Goal: Task Accomplishment & Management: Complete application form

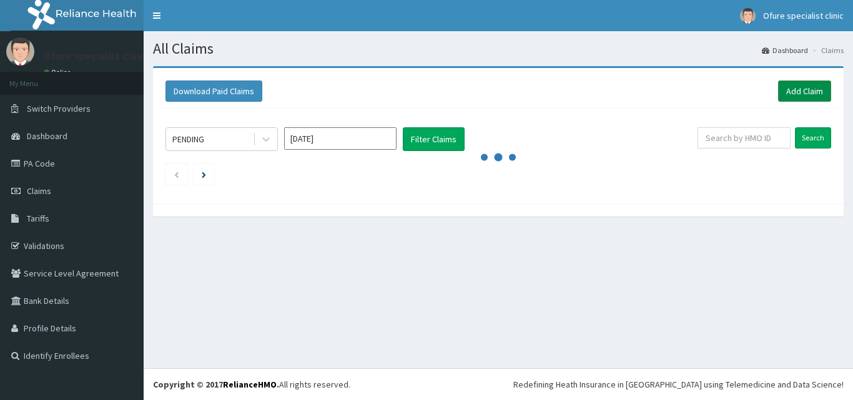
click at [799, 89] on link "Add Claim" at bounding box center [804, 91] width 53 height 21
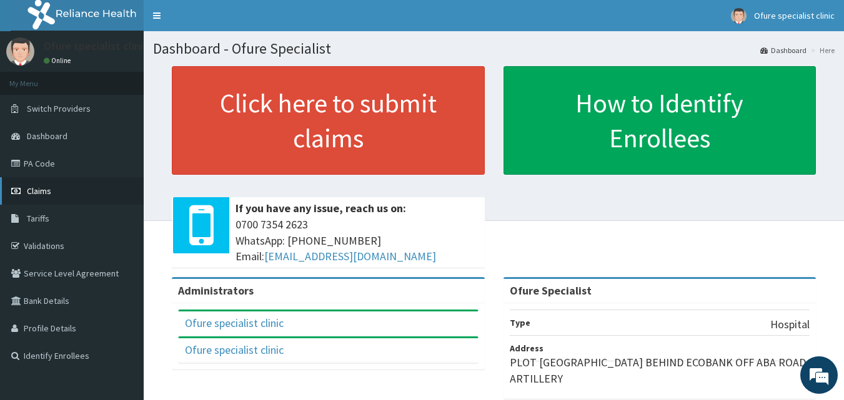
click at [31, 190] on span "Claims" at bounding box center [39, 190] width 24 height 11
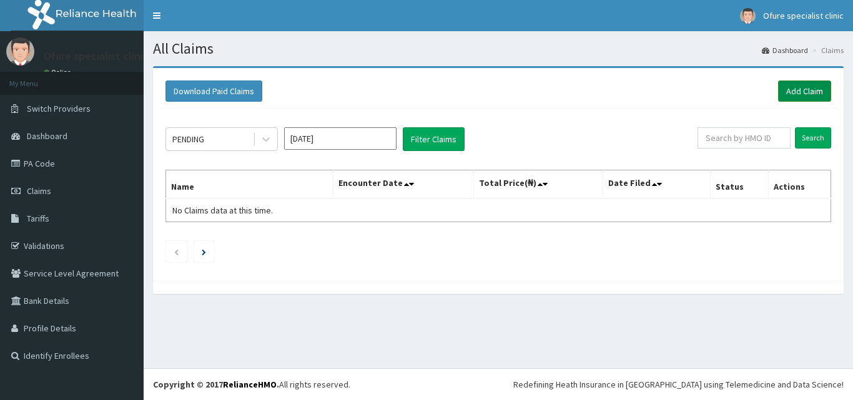
click at [804, 88] on link "Add Claim" at bounding box center [804, 91] width 53 height 21
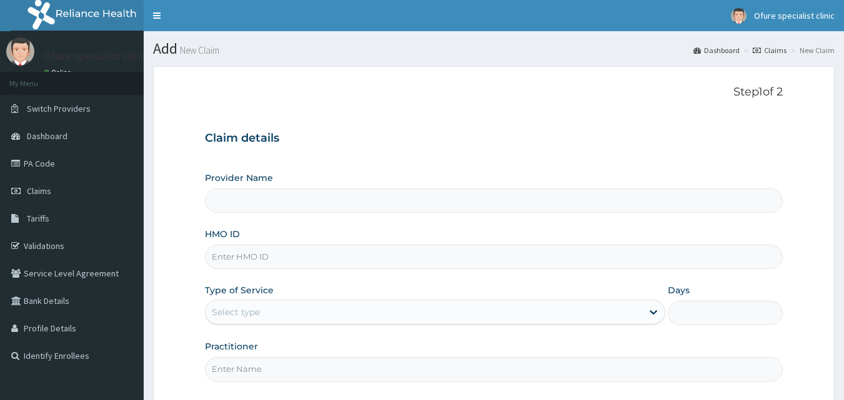
type input "Ofure Specialist"
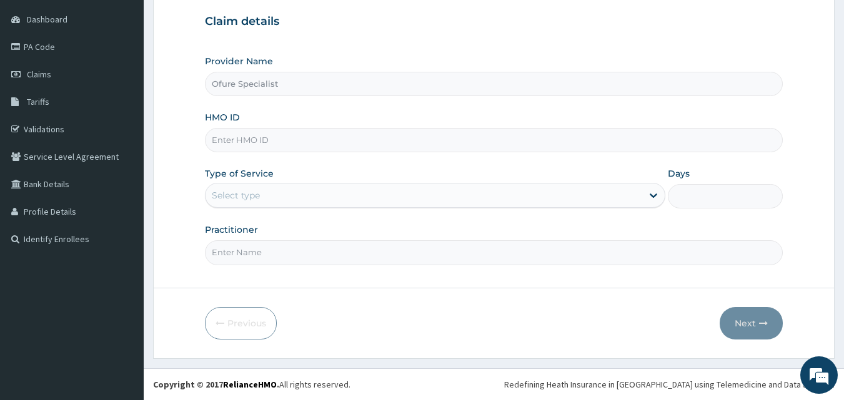
click at [245, 142] on input "HMO ID" at bounding box center [494, 140] width 578 height 24
type input "ACB/10231/E"
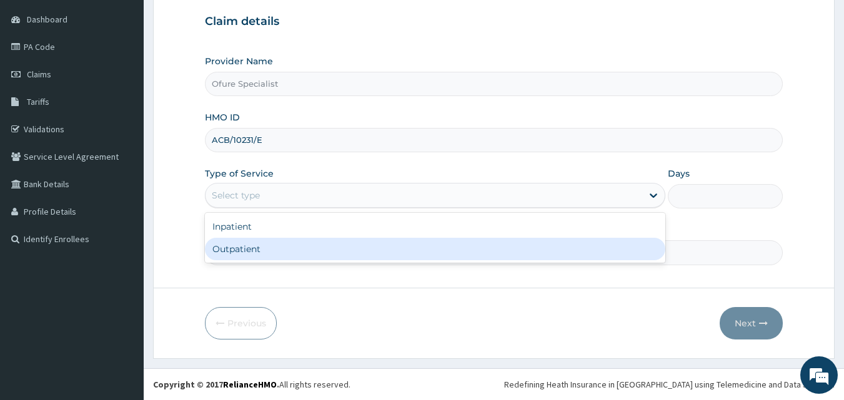
click at [229, 249] on div "Outpatient" at bounding box center [435, 249] width 460 height 22
type input "1"
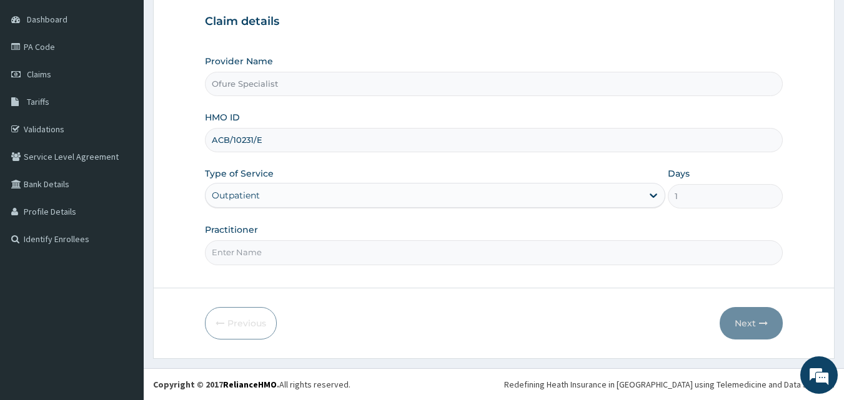
click at [238, 256] on input "Practitioner" at bounding box center [494, 252] width 578 height 24
type input "DR. OBILAHI"
click at [728, 322] on button "Next" at bounding box center [751, 323] width 63 height 32
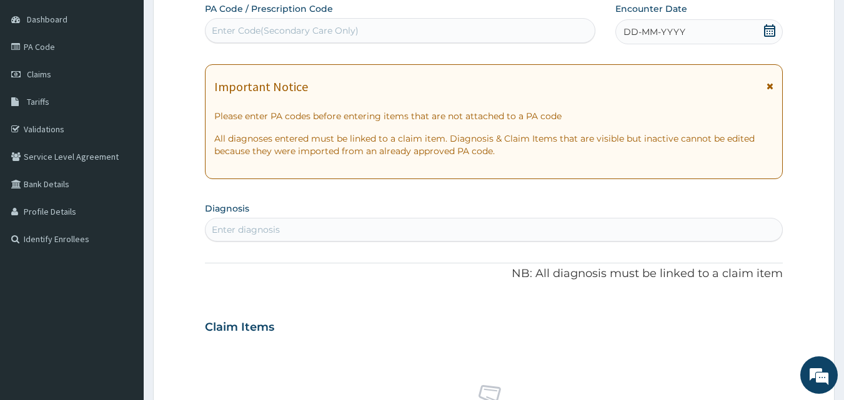
click at [768, 29] on icon at bounding box center [769, 30] width 12 height 12
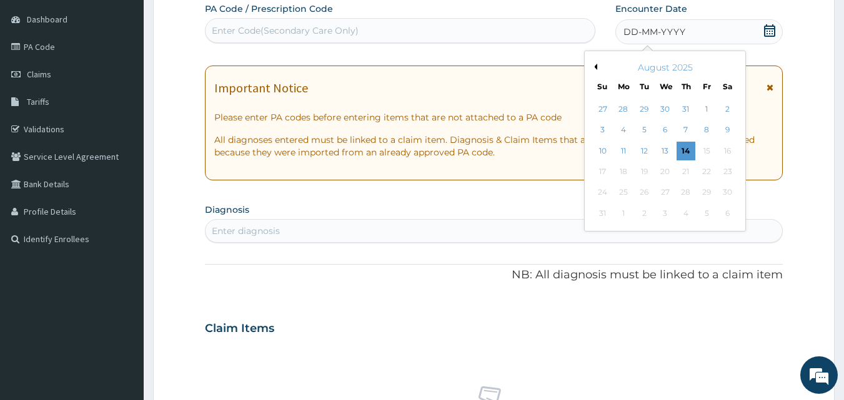
click at [595, 67] on button "Previous Month" at bounding box center [594, 67] width 6 height 6
click at [646, 194] on div "29" at bounding box center [644, 193] width 19 height 19
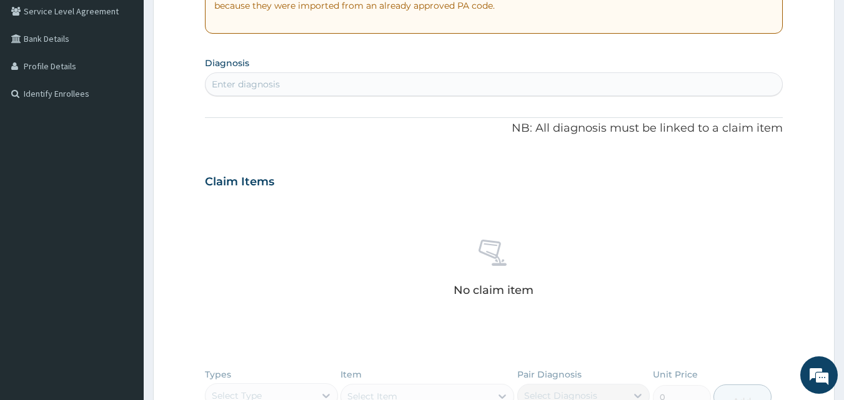
scroll to position [265, 0]
click at [367, 78] on div "Enter diagnosis" at bounding box center [493, 82] width 577 height 20
type input "MALARI"
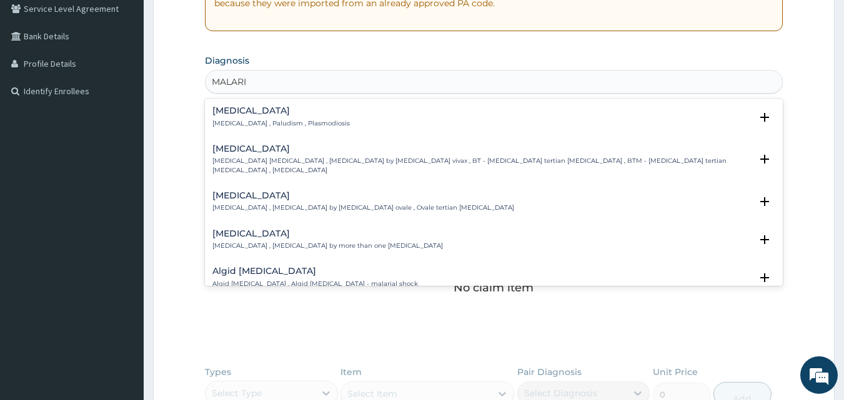
click at [285, 120] on p "Malaria , Paludism , Plasmodiosis" at bounding box center [280, 123] width 137 height 9
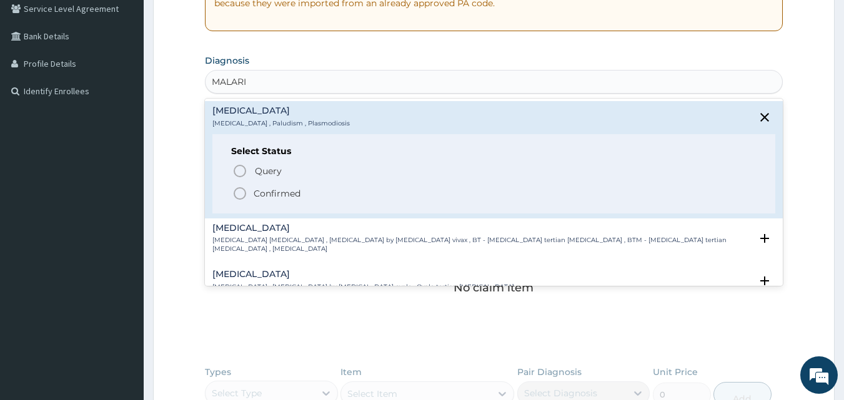
click at [270, 194] on p "Confirmed" at bounding box center [277, 193] width 47 height 12
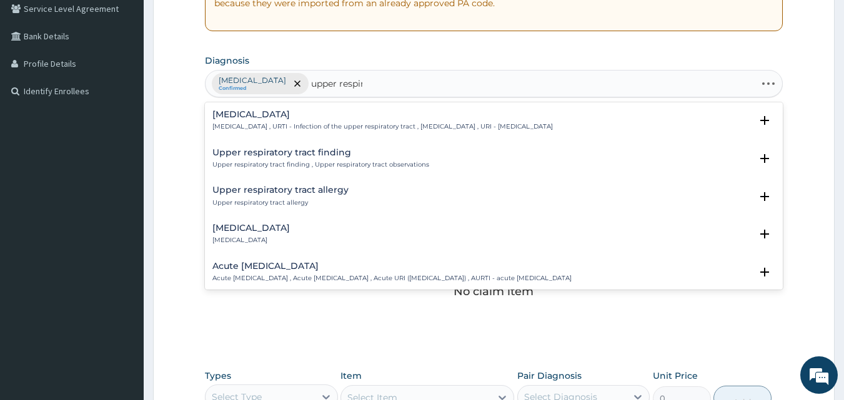
type input "upper respira"
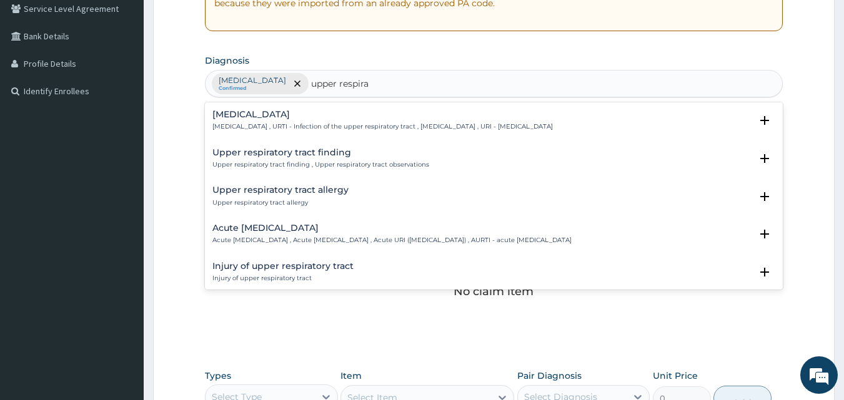
click at [244, 114] on h4 "[MEDICAL_DATA]" at bounding box center [382, 114] width 340 height 9
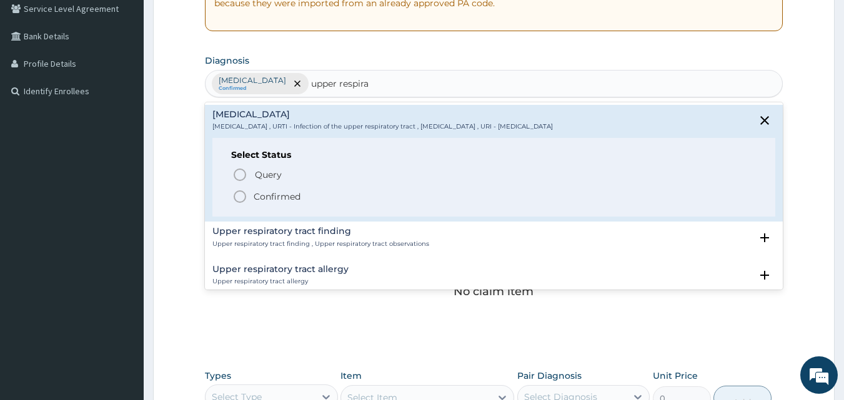
click at [287, 196] on p "Confirmed" at bounding box center [277, 196] width 47 height 12
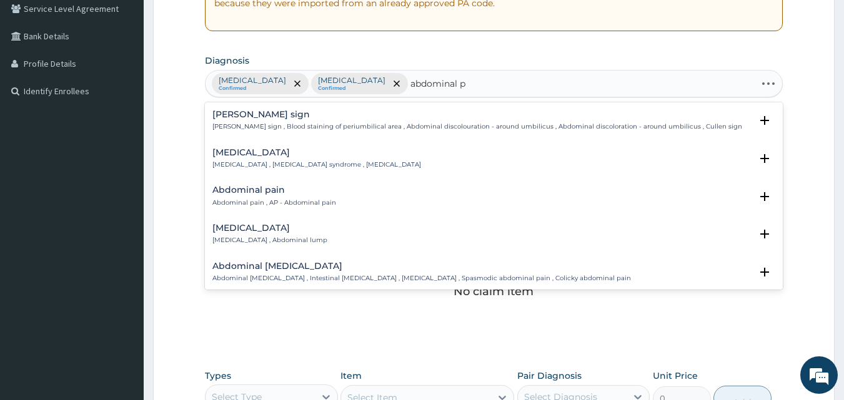
type input "abdominal pa"
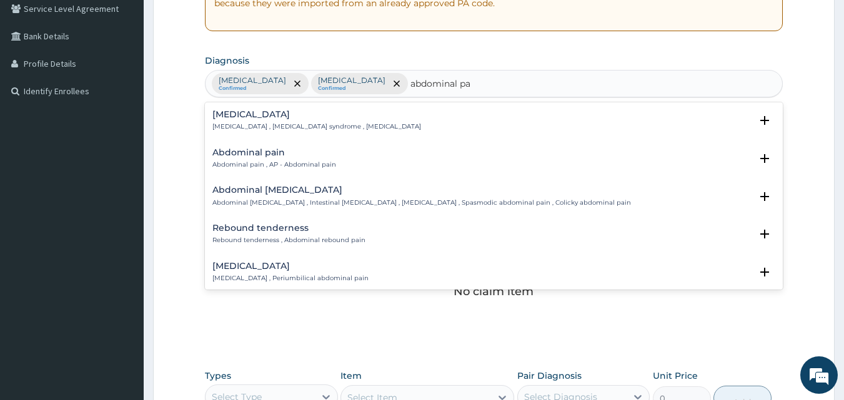
click at [250, 158] on div "Abdominal pain Abdominal pain , AP - Abdominal pain" at bounding box center [274, 159] width 124 height 22
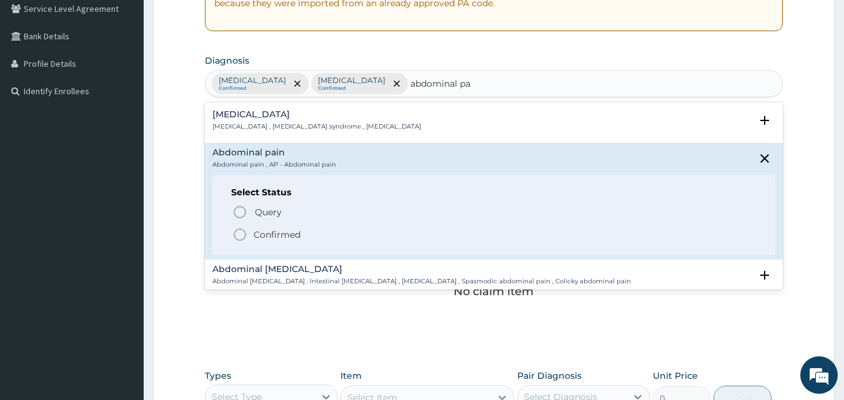
click at [279, 234] on p "Confirmed" at bounding box center [277, 235] width 47 height 12
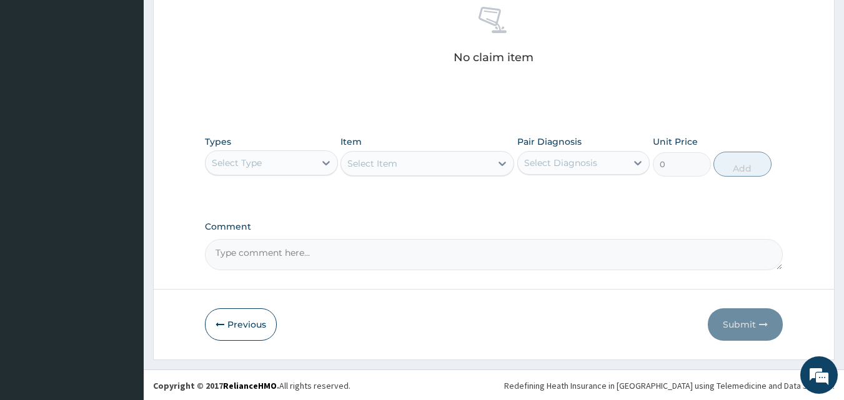
scroll to position [500, 0]
click at [280, 167] on div "Select Type" at bounding box center [259, 162] width 109 height 20
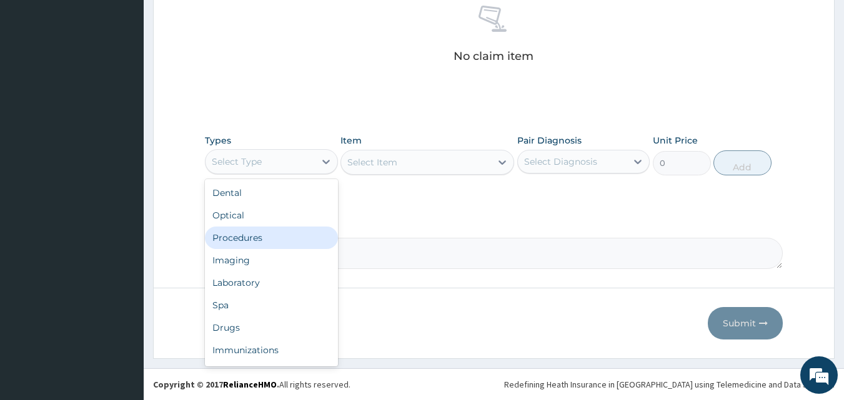
click at [261, 237] on div "Procedures" at bounding box center [271, 238] width 133 height 22
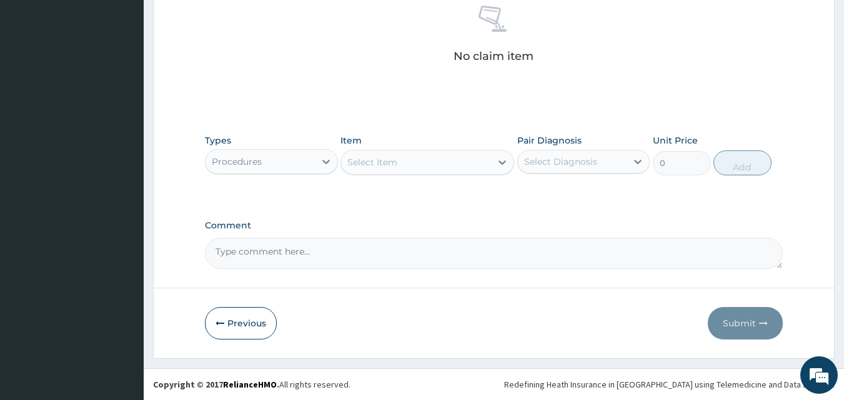
click at [375, 165] on div "Select Item" at bounding box center [372, 162] width 50 height 12
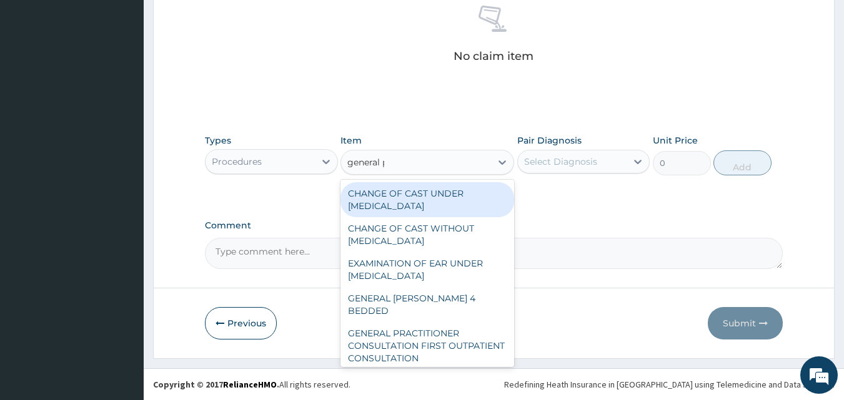
type input "general pr"
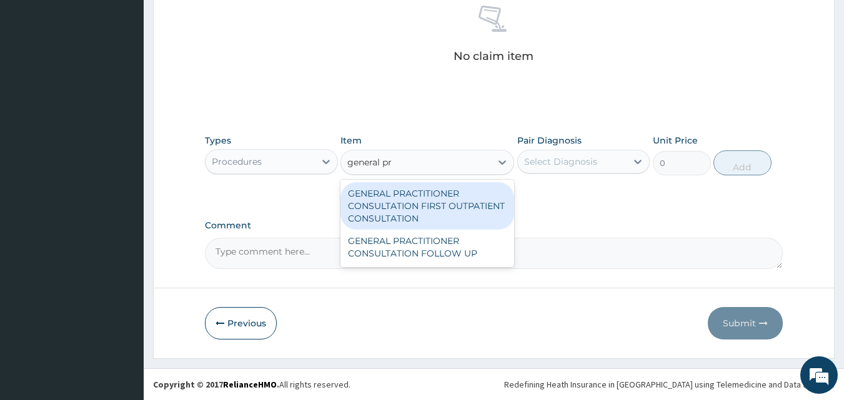
click at [380, 202] on div "GENERAL PRACTITIONER CONSULTATION FIRST OUTPATIENT CONSULTATION" at bounding box center [427, 205] width 174 height 47
type input "3795"
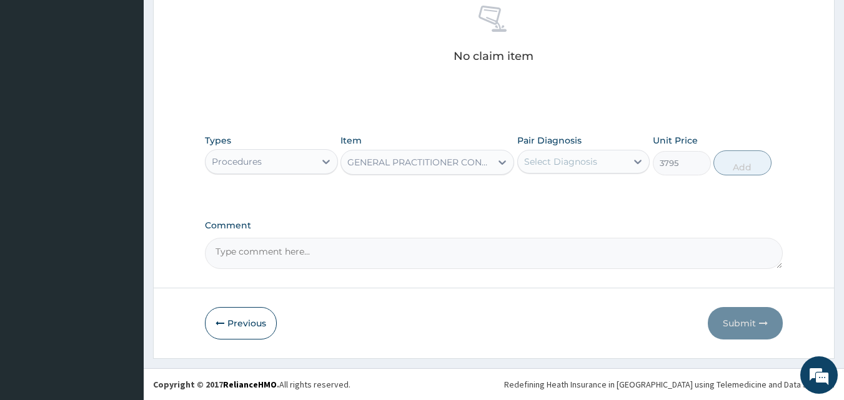
click at [536, 160] on div "Select Diagnosis" at bounding box center [560, 162] width 73 height 12
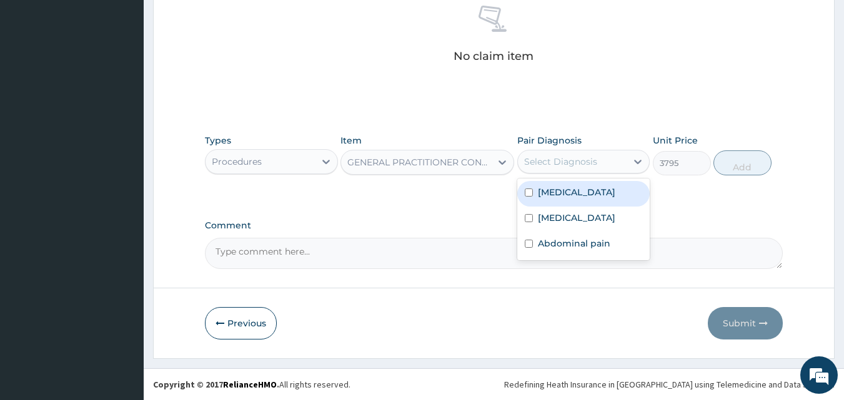
click at [547, 192] on label "[MEDICAL_DATA]" at bounding box center [576, 192] width 77 height 12
checkbox input "true"
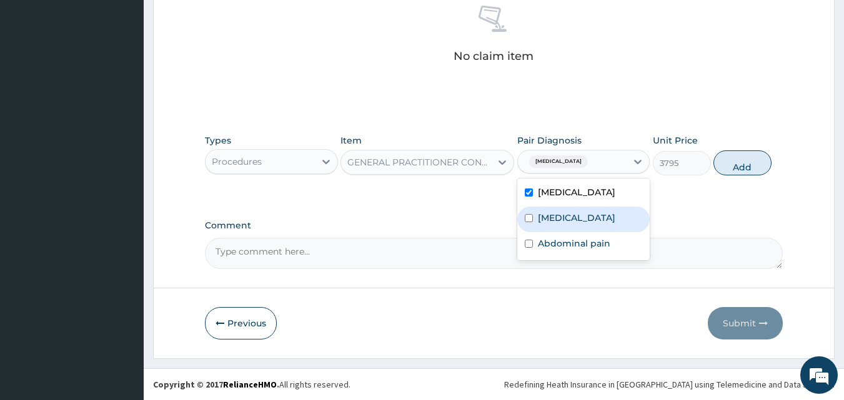
click at [550, 224] on label "[MEDICAL_DATA]" at bounding box center [576, 218] width 77 height 12
checkbox input "true"
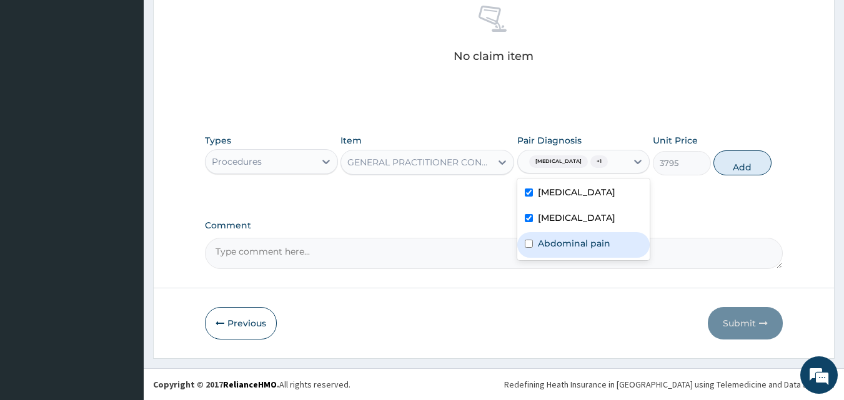
click at [556, 250] on label "Abdominal pain" at bounding box center [574, 243] width 72 height 12
checkbox input "true"
click at [726, 164] on button "Add" at bounding box center [742, 163] width 58 height 25
type input "0"
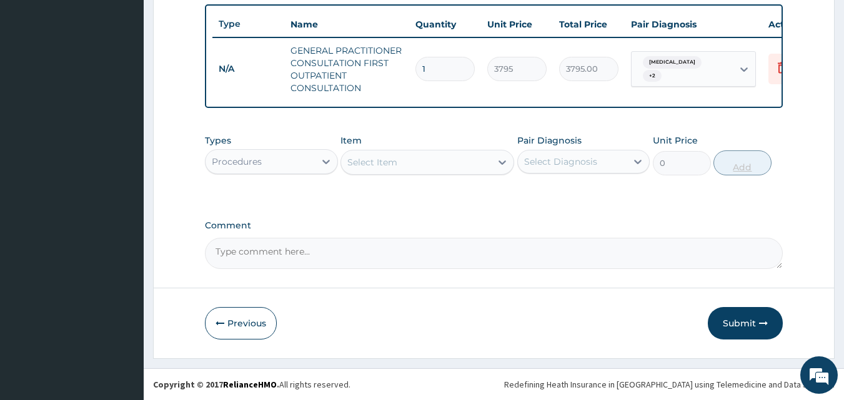
scroll to position [470, 0]
click at [239, 160] on div "Procedures" at bounding box center [237, 162] width 50 height 12
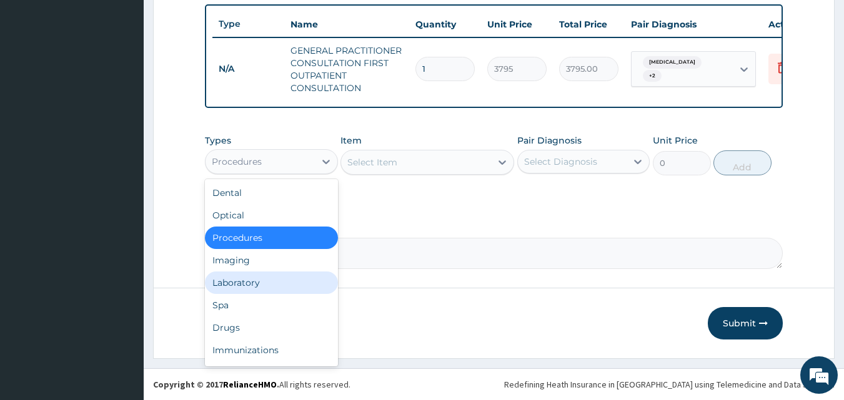
click at [247, 279] on div "Laboratory" at bounding box center [271, 283] width 133 height 22
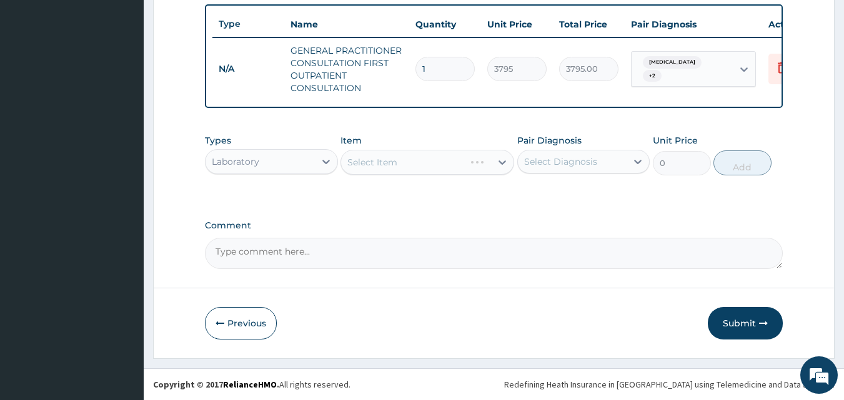
click at [392, 158] on div "Select Item" at bounding box center [427, 162] width 174 height 25
click at [393, 163] on div "Select Item" at bounding box center [372, 162] width 50 height 12
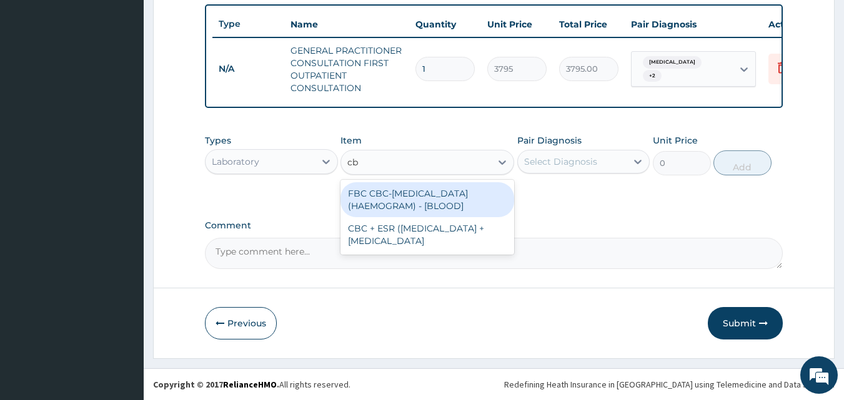
type input "cbc"
click at [395, 201] on div "FBC CBC-COMPLETE BLOOD COUNT (HAEMOGRAM) - [BLOOD]" at bounding box center [427, 199] width 174 height 35
type input "4600"
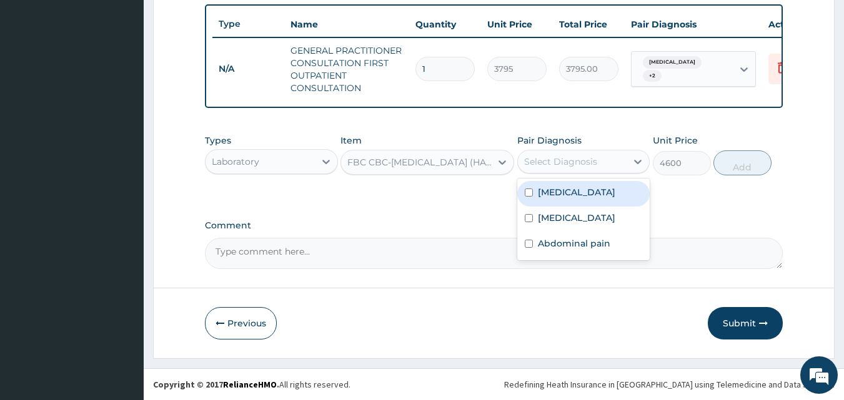
click at [582, 164] on div "Select Diagnosis" at bounding box center [560, 162] width 73 height 12
click at [550, 195] on label "[MEDICAL_DATA]" at bounding box center [576, 192] width 77 height 12
checkbox input "true"
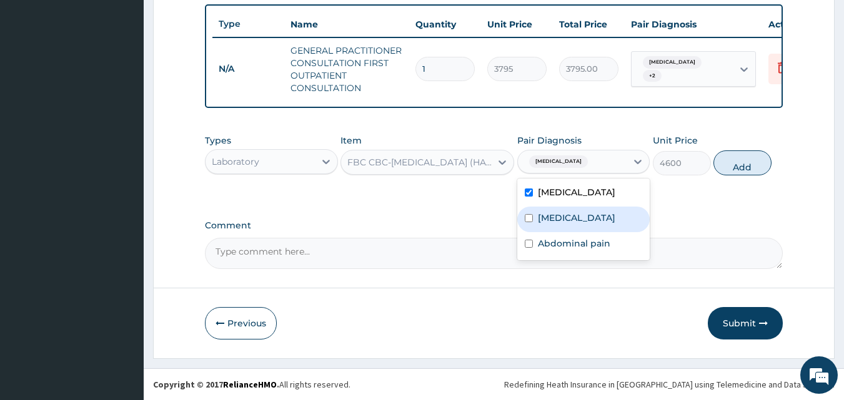
click at [538, 224] on label "[MEDICAL_DATA]" at bounding box center [576, 218] width 77 height 12
checkbox input "true"
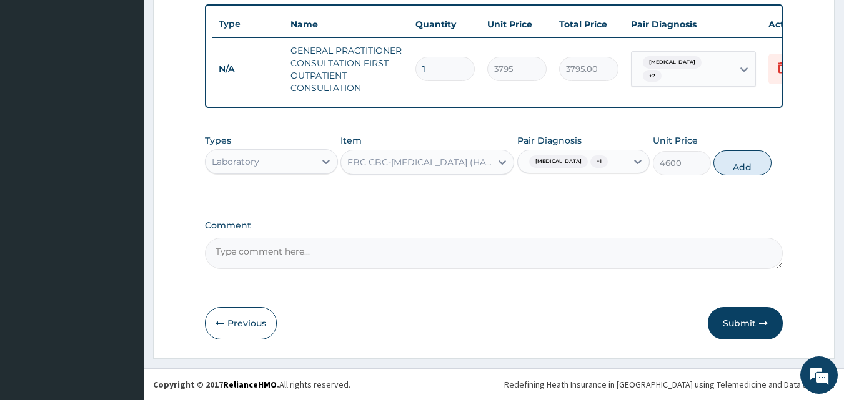
click at [738, 164] on button "Add" at bounding box center [742, 163] width 58 height 25
type input "0"
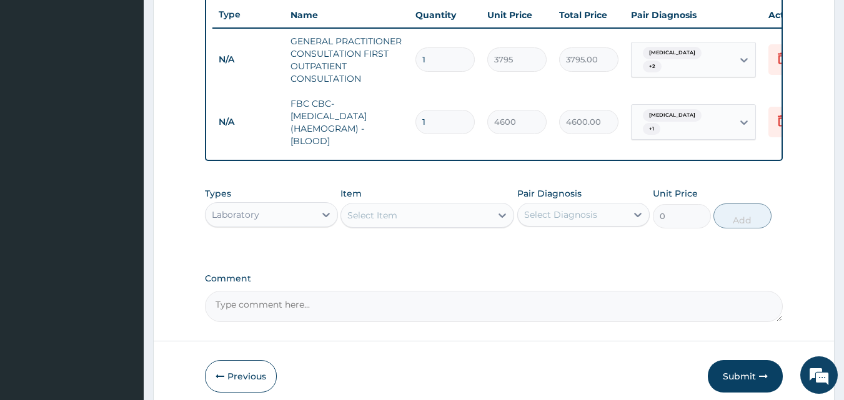
click at [405, 225] on div "Select Item" at bounding box center [416, 215] width 150 height 20
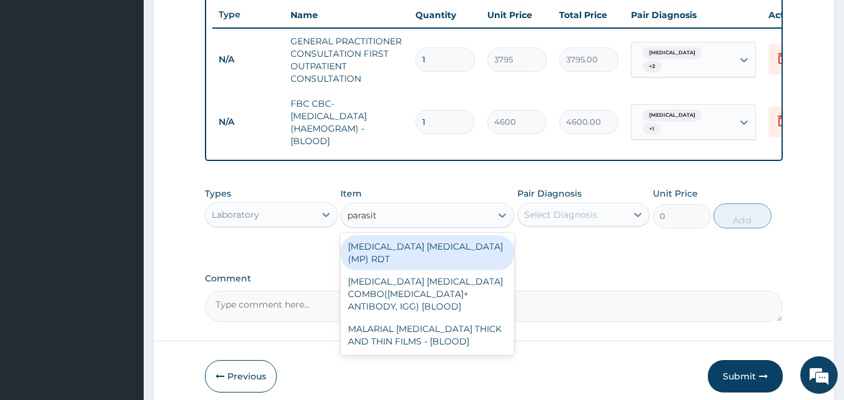
type input "parasite"
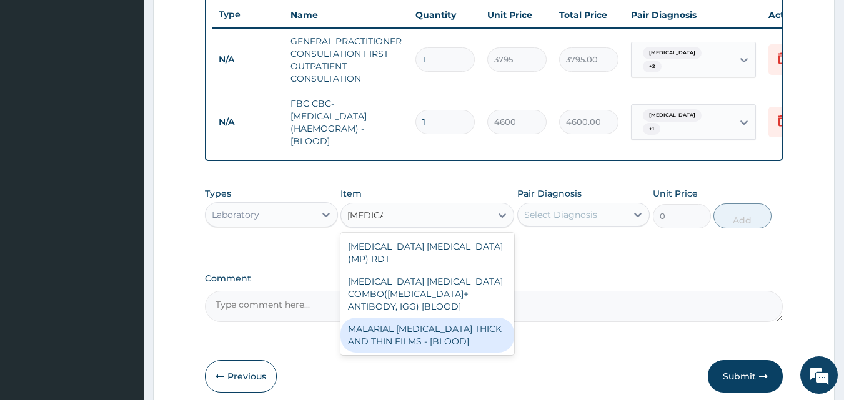
click at [408, 324] on div "MALARIAL PARASITE THICK AND THIN FILMS - [BLOOD]" at bounding box center [427, 335] width 174 height 35
type input "1725"
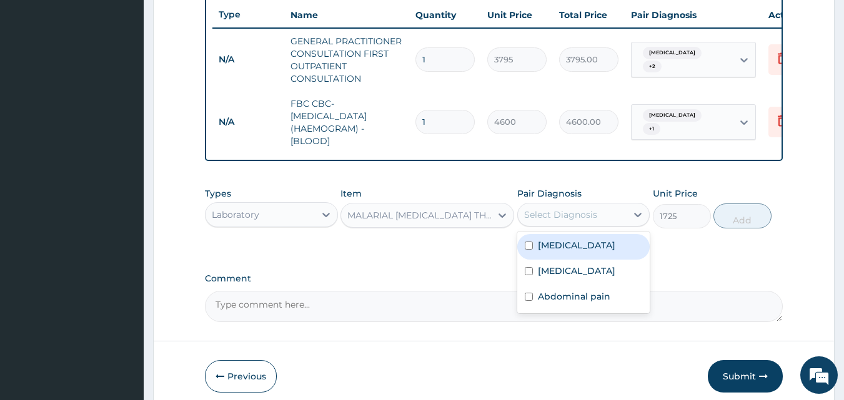
click at [542, 221] on div "Select Diagnosis" at bounding box center [560, 215] width 73 height 12
click at [540, 250] on label "[MEDICAL_DATA]" at bounding box center [576, 245] width 77 height 12
checkbox input "true"
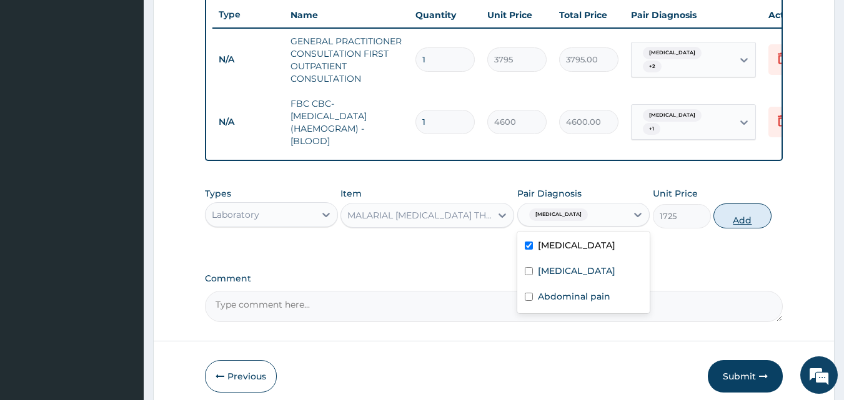
click at [736, 224] on button "Add" at bounding box center [742, 216] width 58 height 25
type input "0"
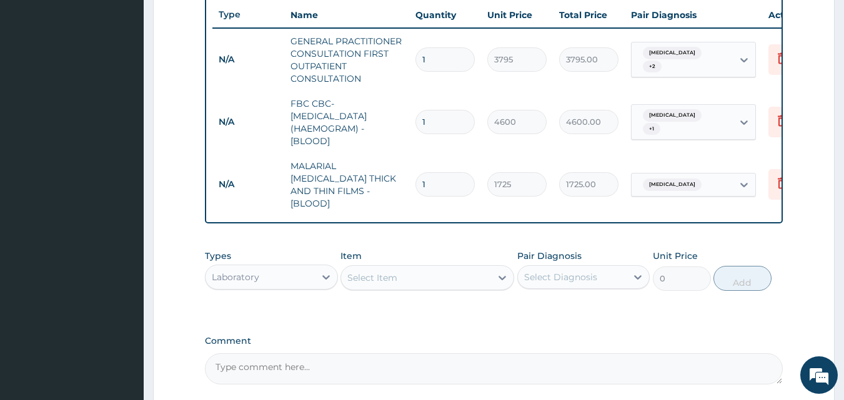
click at [279, 280] on div "Laboratory" at bounding box center [259, 277] width 109 height 20
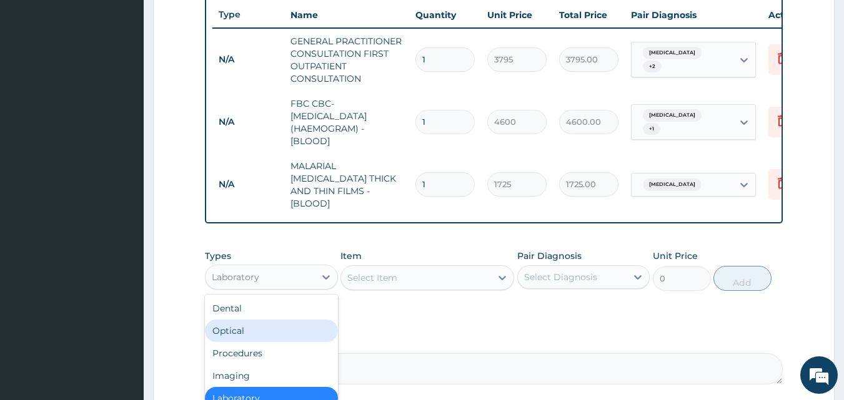
scroll to position [582, 0]
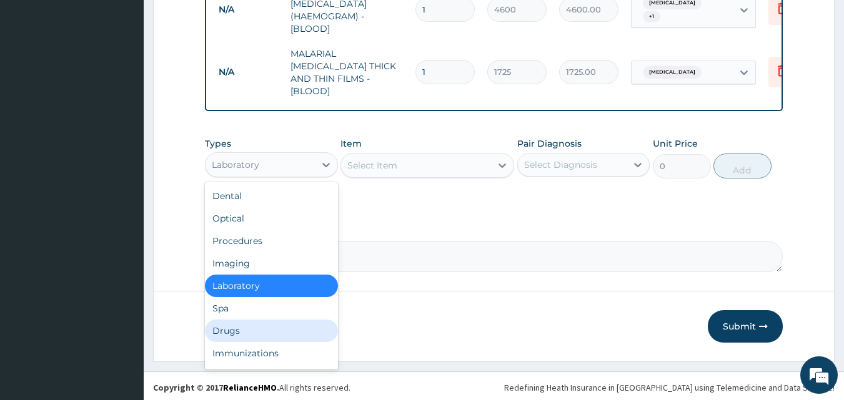
click at [231, 332] on div "Drugs" at bounding box center [271, 331] width 133 height 22
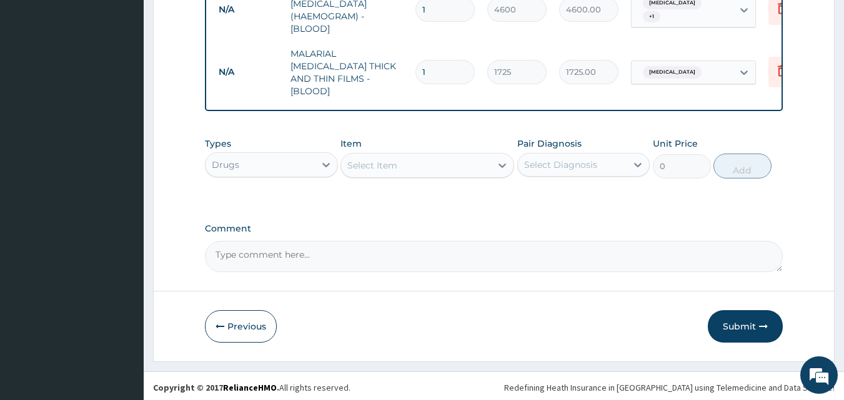
click at [398, 166] on div "Select Item" at bounding box center [416, 166] width 150 height 20
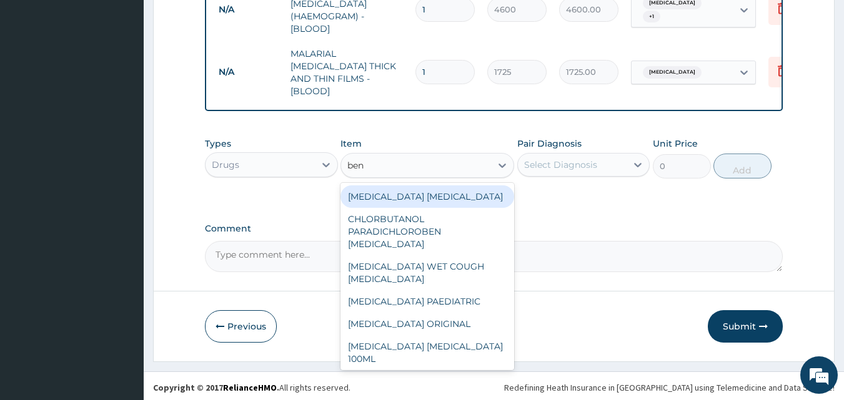
type input "beny"
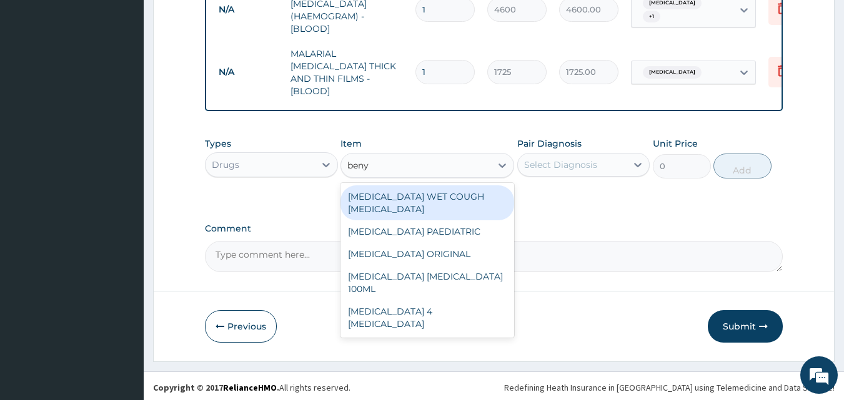
click at [398, 193] on div "BENYLIN WET COUGH MENTHOL" at bounding box center [427, 202] width 174 height 35
type input "1897.5"
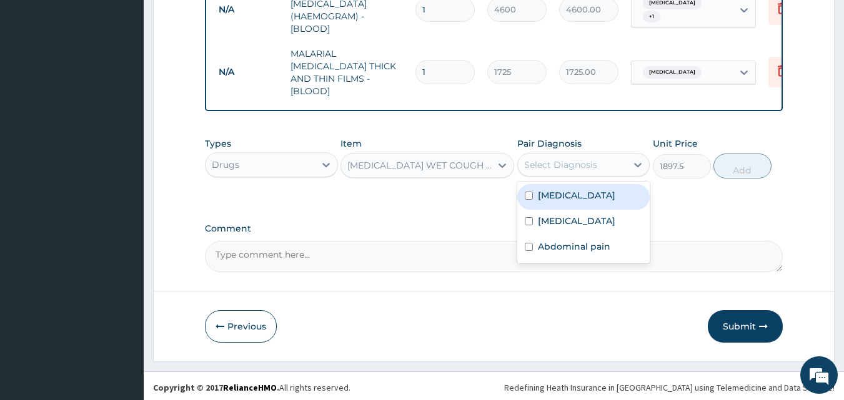
click at [567, 159] on div "Select Diagnosis" at bounding box center [560, 165] width 73 height 12
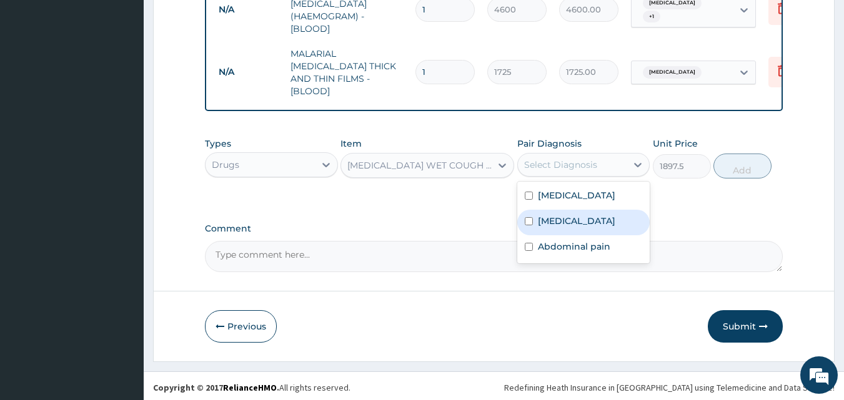
click at [565, 227] on label "[MEDICAL_DATA]" at bounding box center [576, 221] width 77 height 12
checkbox input "true"
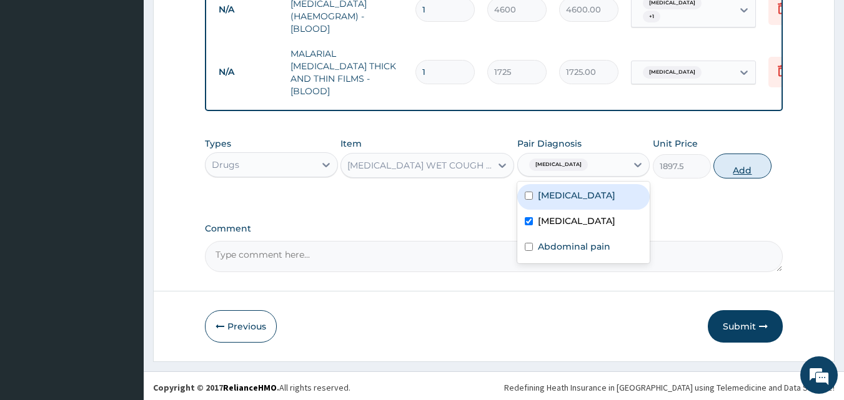
click at [736, 159] on button "Add" at bounding box center [742, 166] width 58 height 25
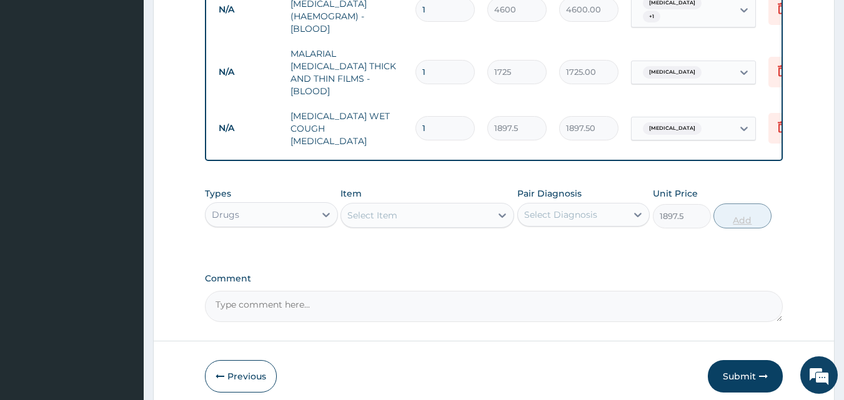
type input "0"
click at [364, 209] on div "Select Item" at bounding box center [372, 215] width 50 height 12
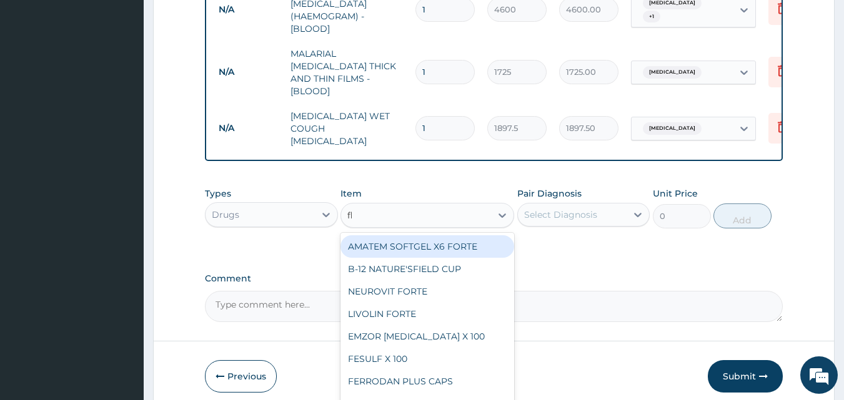
type input "fla"
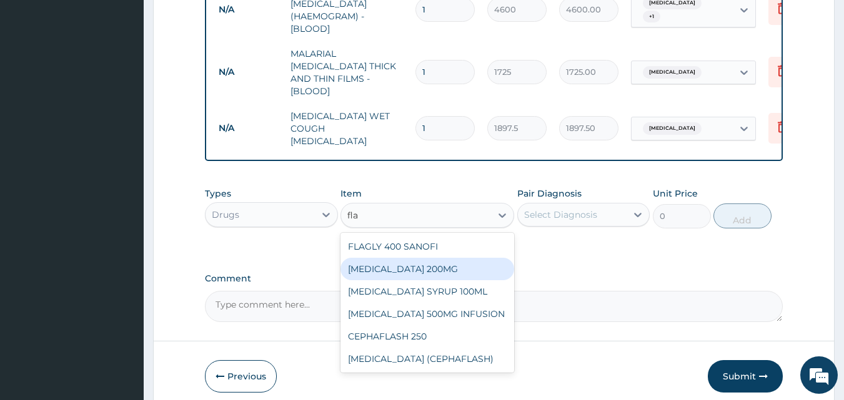
click at [377, 258] on div "FLAGYL 200MG" at bounding box center [427, 269] width 174 height 22
type input "50.6"
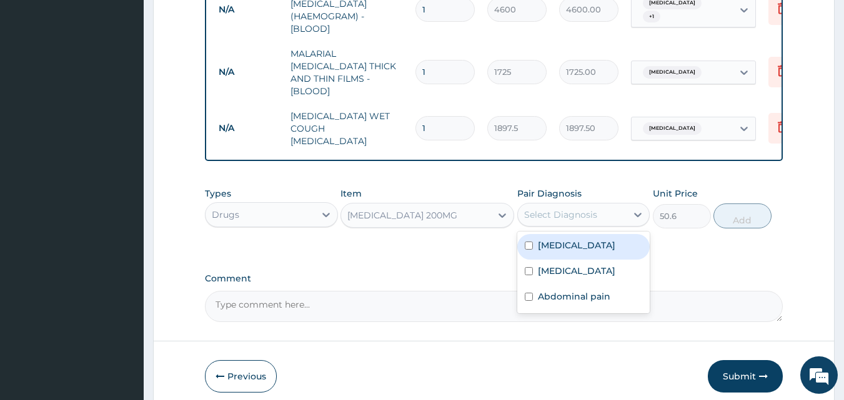
click at [546, 209] on div "Select Diagnosis" at bounding box center [560, 215] width 73 height 12
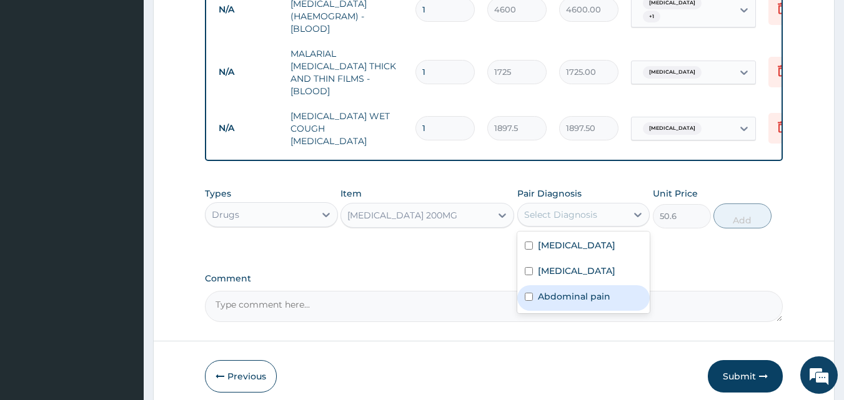
click at [571, 290] on div "Abdominal pain" at bounding box center [583, 298] width 133 height 26
checkbox input "true"
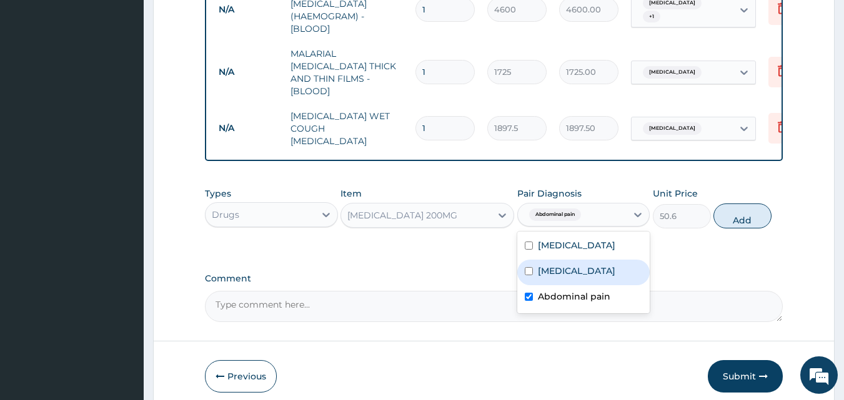
click at [566, 276] on label "[MEDICAL_DATA]" at bounding box center [576, 271] width 77 height 12
checkbox input "true"
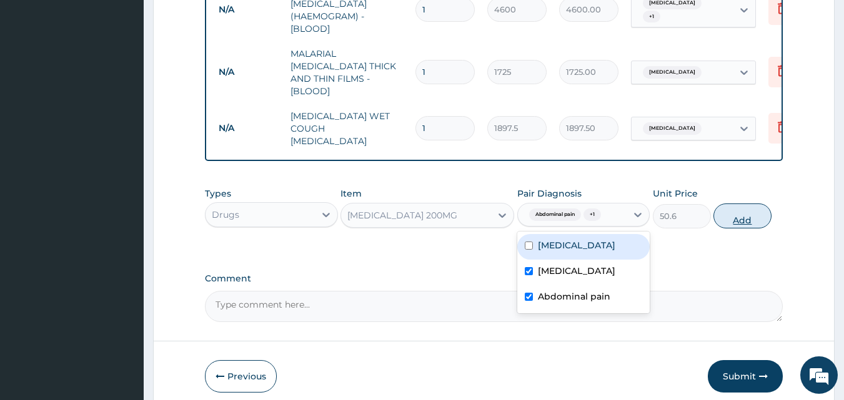
click at [733, 209] on button "Add" at bounding box center [742, 216] width 58 height 25
type input "0"
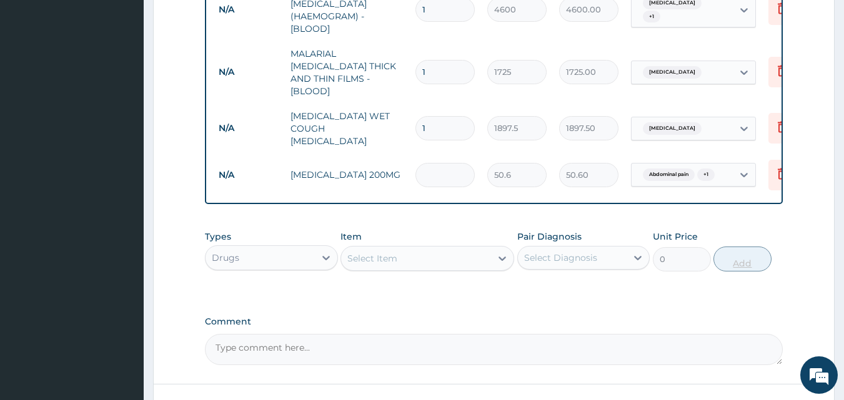
type input "0.00"
type input "3"
type input "151.80"
type input "30"
type input "1518.00"
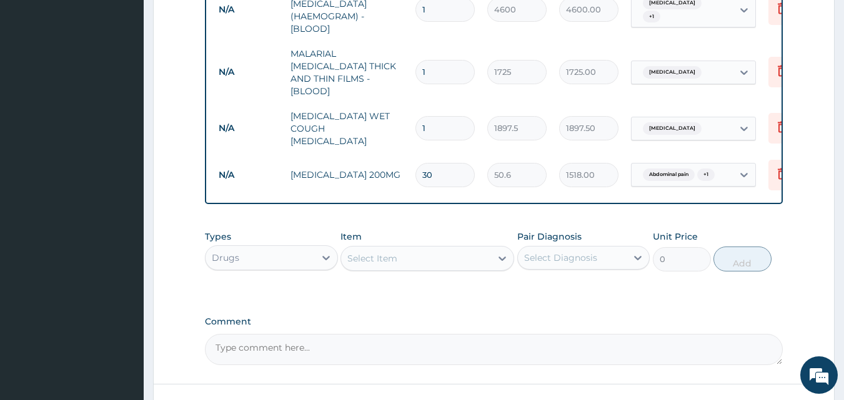
type input "30"
click at [433, 249] on div "Select Item" at bounding box center [416, 259] width 150 height 20
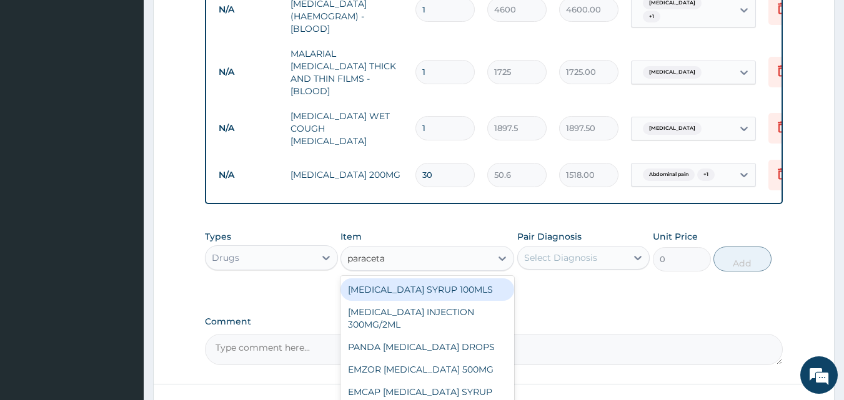
type input "paracetam"
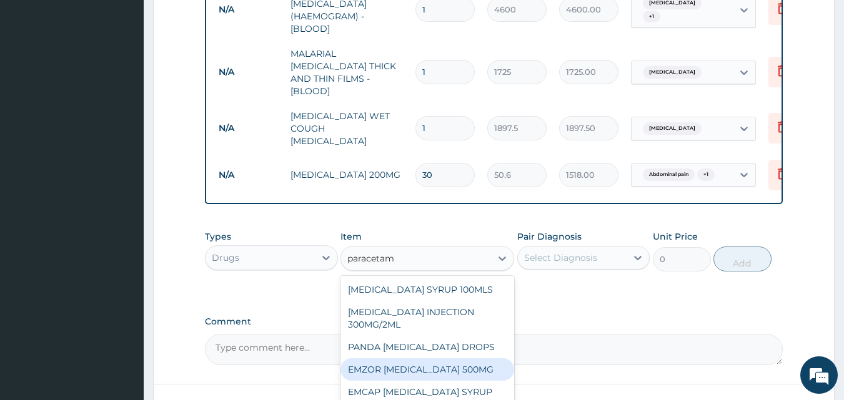
click at [426, 360] on div "EMZOR PARACETAMOL 500MG" at bounding box center [427, 370] width 174 height 22
type input "25.3"
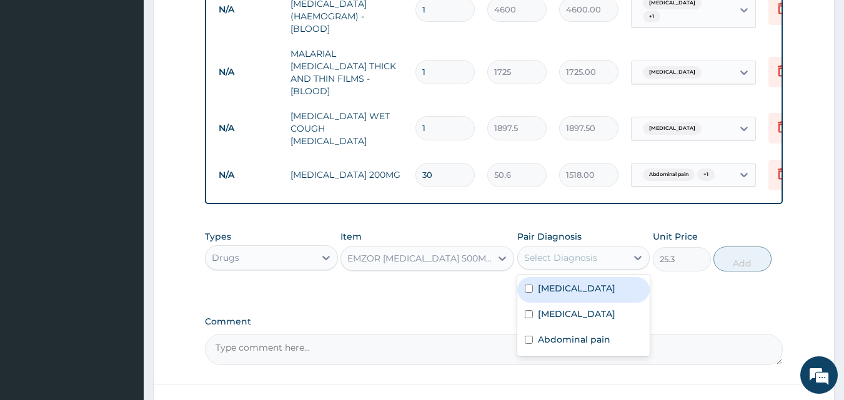
click at [561, 252] on div "Select Diagnosis" at bounding box center [560, 258] width 73 height 12
click at [542, 282] on label "[MEDICAL_DATA]" at bounding box center [576, 288] width 77 height 12
checkbox input "true"
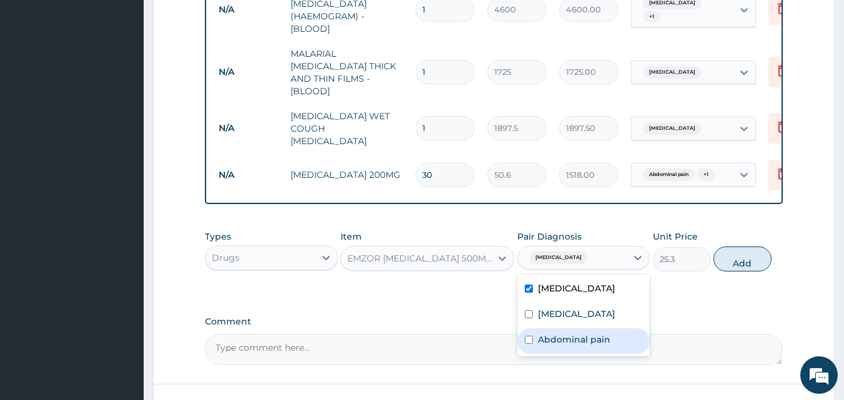
click at [549, 339] on label "Abdominal pain" at bounding box center [574, 340] width 72 height 12
checkbox input "true"
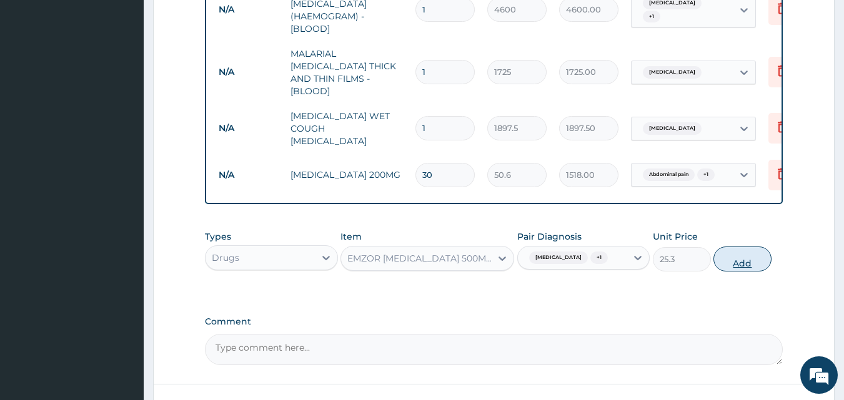
click at [740, 247] on button "Add" at bounding box center [742, 259] width 58 height 25
type input "0"
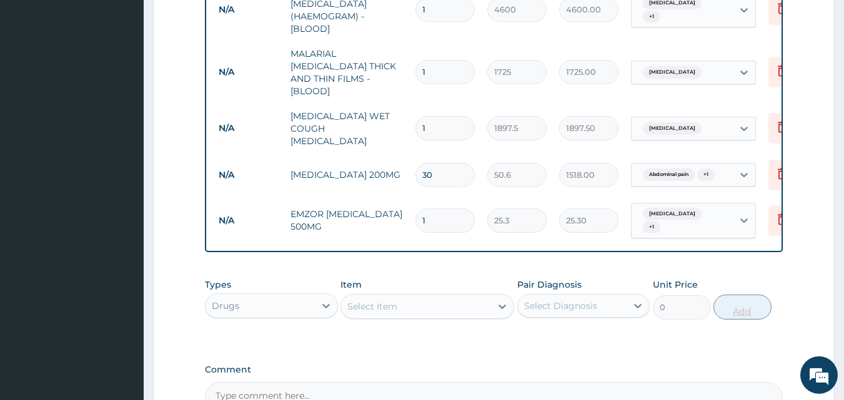
type input "0.00"
type input "3"
type input "75.90"
type input "30"
type input "759.00"
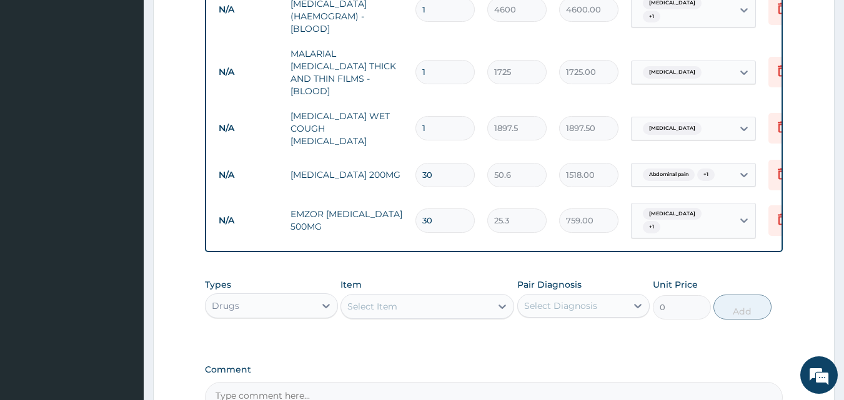
type input "30"
click at [382, 300] on div "Select Item" at bounding box center [372, 306] width 50 height 12
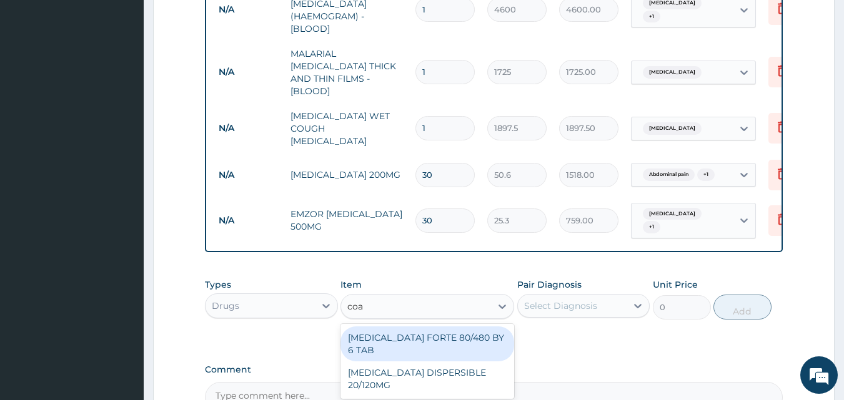
type input "coar"
click at [372, 327] on div "COARTEM FORTE 80/480 BY 6 TAB" at bounding box center [427, 344] width 174 height 35
type input "480.7"
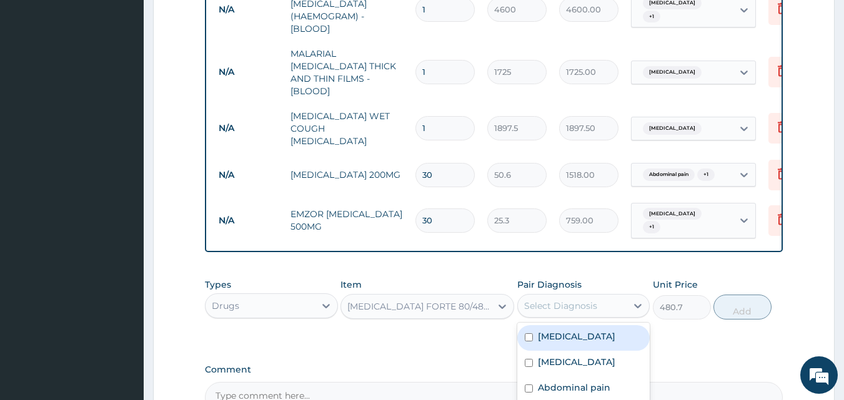
click at [561, 300] on div "Select Diagnosis" at bounding box center [560, 306] width 73 height 12
click at [549, 330] on label "[MEDICAL_DATA]" at bounding box center [576, 336] width 77 height 12
checkbox input "true"
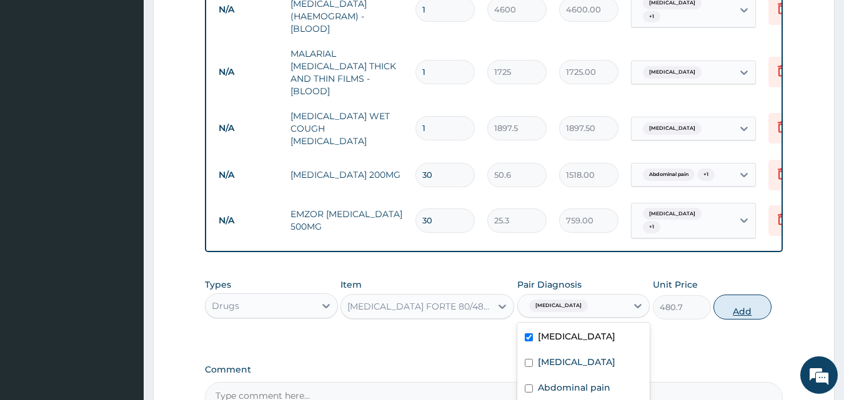
click at [739, 295] on button "Add" at bounding box center [742, 307] width 58 height 25
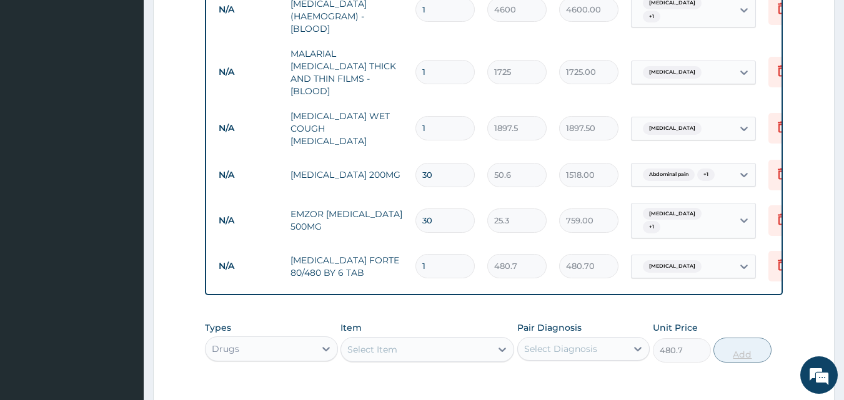
type input "0"
type input "0.00"
type input "6"
type input "2884.20"
type input "6"
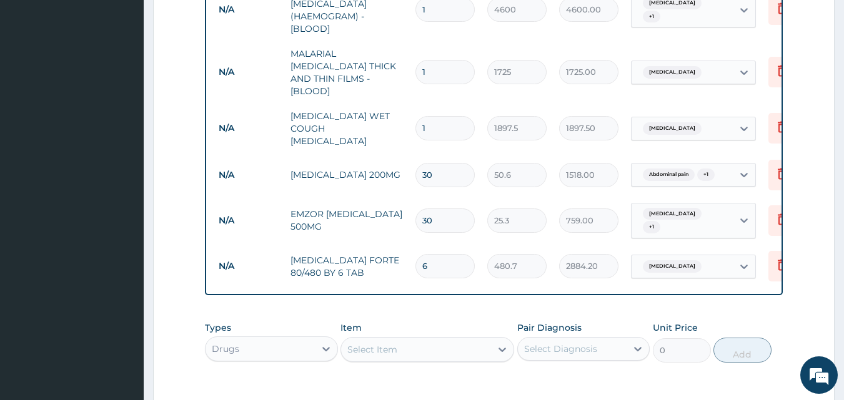
click at [457, 342] on div "Select Item" at bounding box center [416, 350] width 150 height 20
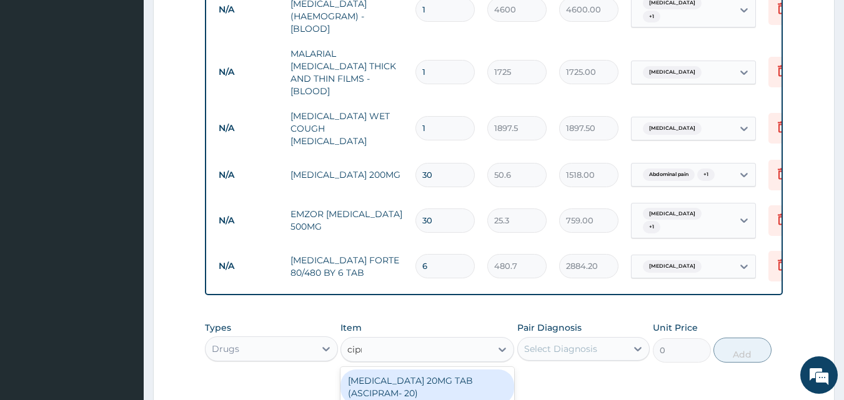
type input "cipro"
click at [413, 370] on div "CIPROTAB 500MG X14" at bounding box center [427, 381] width 174 height 22
type input "341.55"
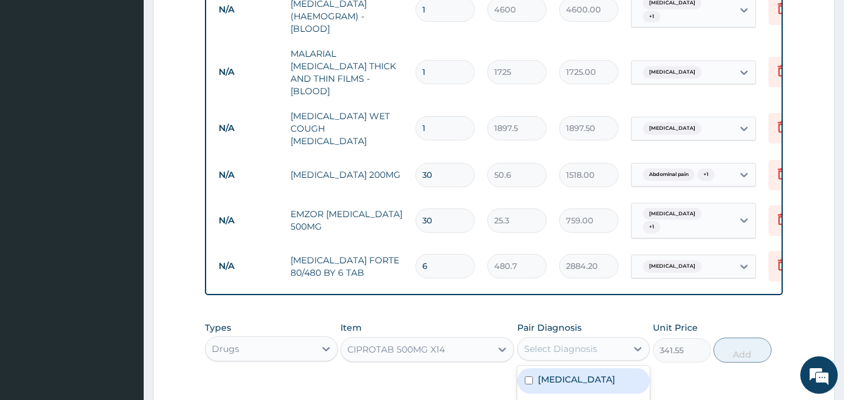
click at [537, 343] on div "Select Diagnosis" at bounding box center [560, 349] width 73 height 12
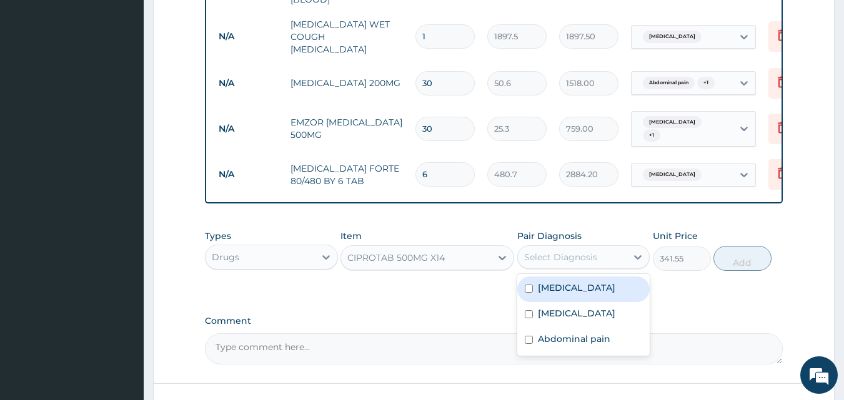
scroll to position [682, 0]
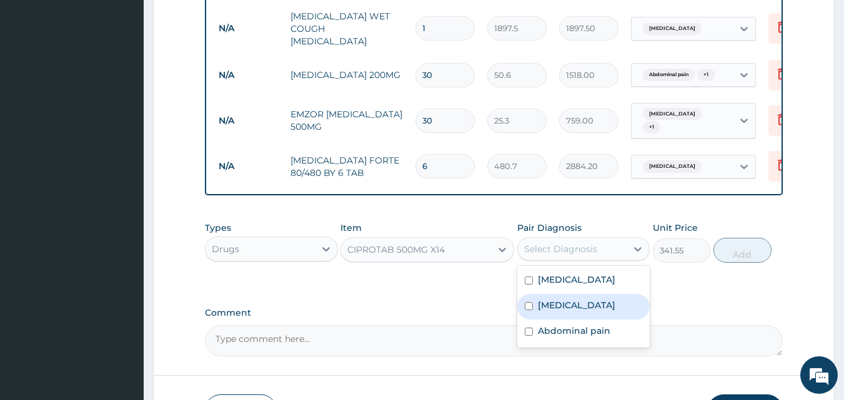
click at [547, 299] on label "[MEDICAL_DATA]" at bounding box center [576, 305] width 77 height 12
checkbox input "true"
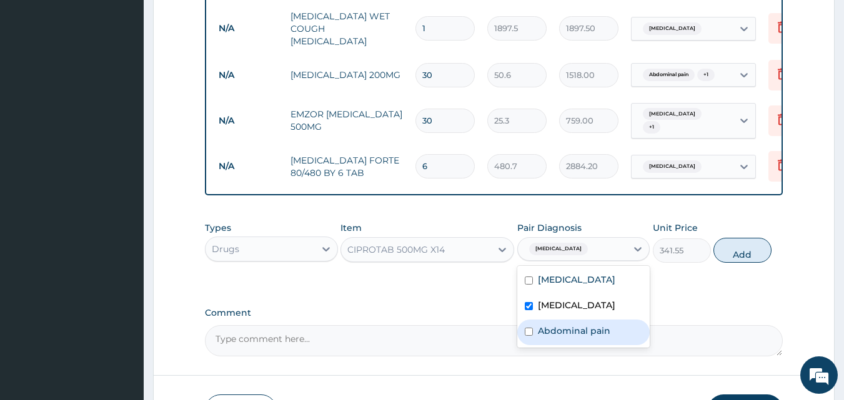
click at [537, 330] on div "Abdominal pain" at bounding box center [583, 333] width 133 height 26
checkbox input "true"
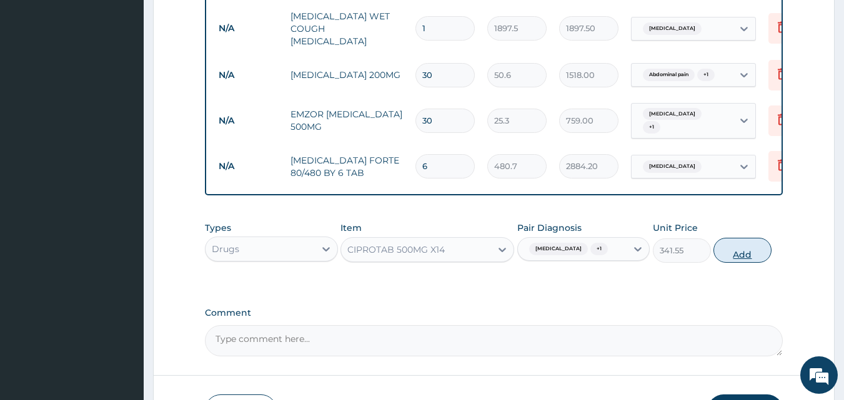
click at [725, 248] on button "Add" at bounding box center [742, 250] width 58 height 25
type input "0"
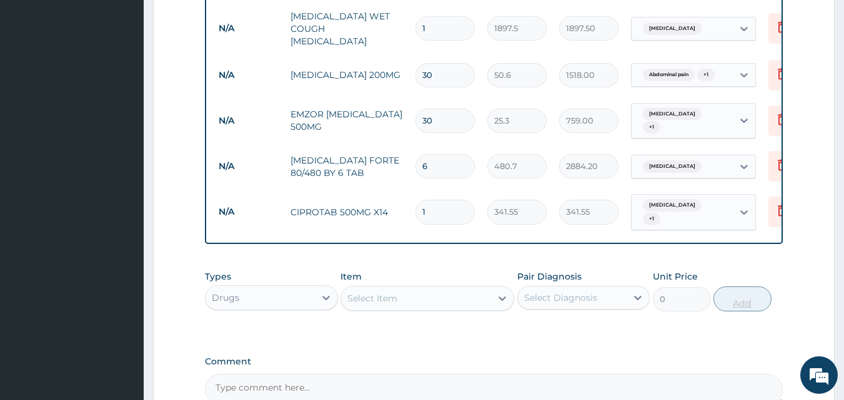
type input "10"
type input "3415.50"
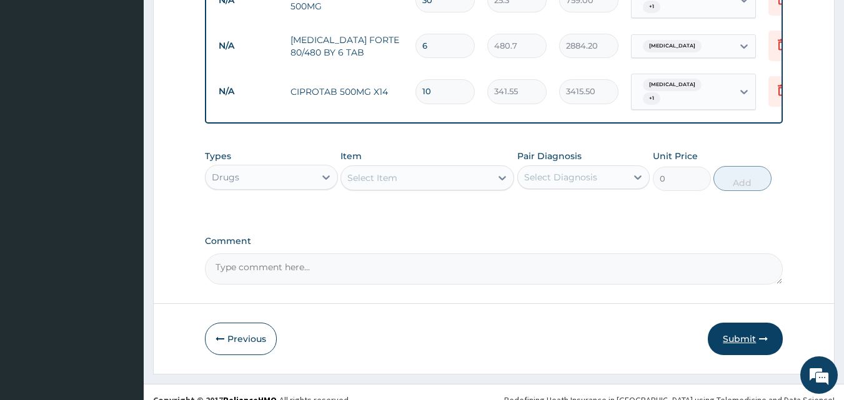
type input "10"
click at [739, 330] on button "Submit" at bounding box center [745, 339] width 75 height 32
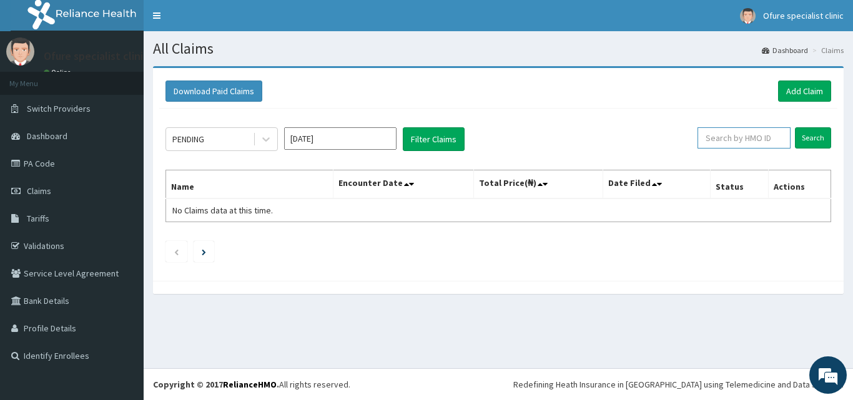
click at [744, 140] on input "text" at bounding box center [744, 137] width 93 height 21
type input "ACB/10231/E"
click at [815, 139] on input "Search" at bounding box center [813, 137] width 36 height 21
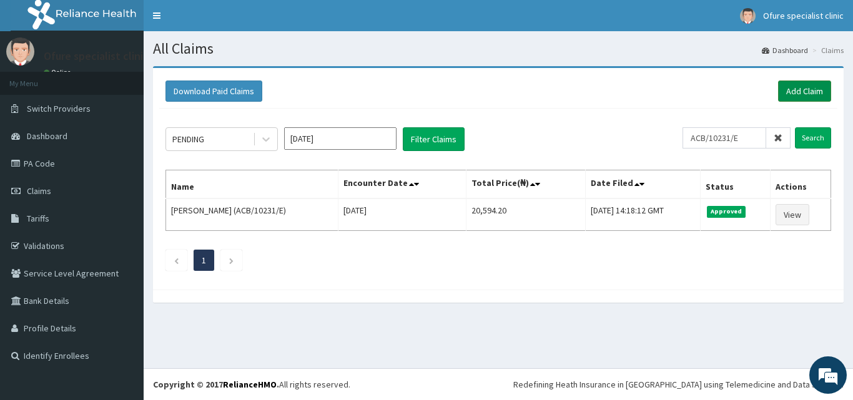
click at [804, 93] on link "Add Claim" at bounding box center [804, 91] width 53 height 21
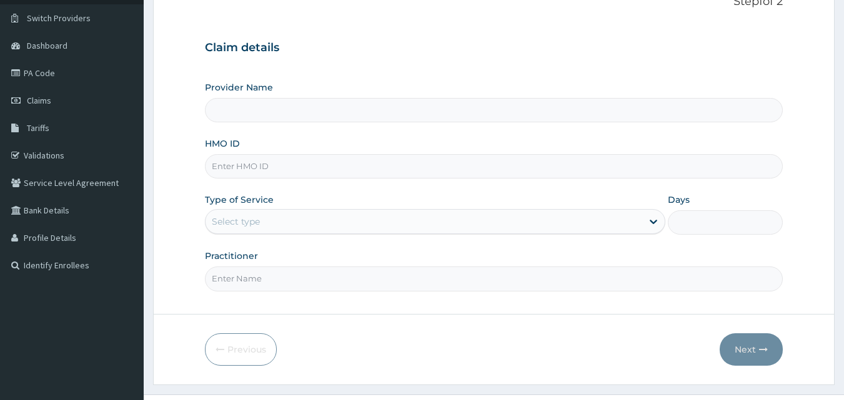
scroll to position [117, 0]
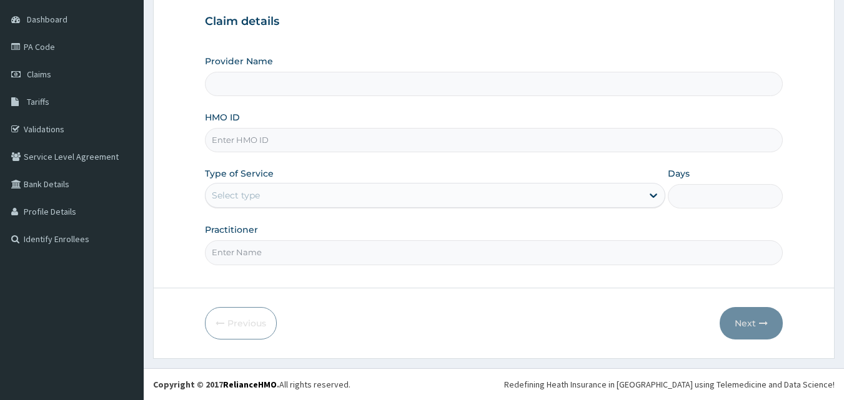
type input "Ofure Specialist"
click at [239, 138] on input "HMO ID" at bounding box center [494, 140] width 578 height 24
type input "ZEI/10113/E"
click at [239, 196] on div "Select type" at bounding box center [236, 195] width 48 height 12
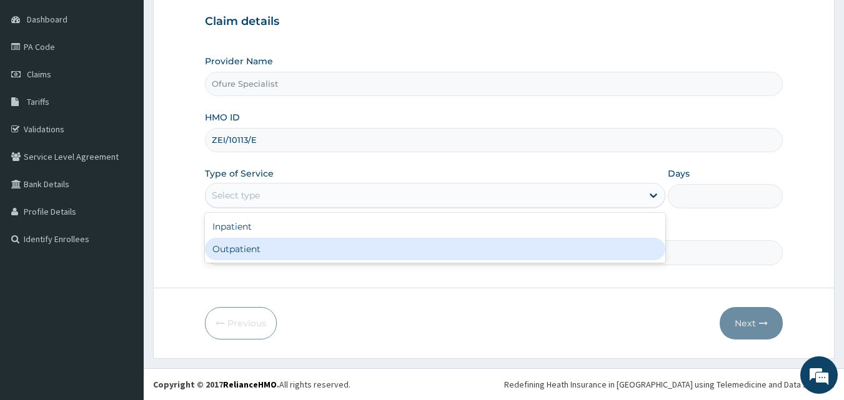
click at [249, 242] on div "Outpatient" at bounding box center [435, 249] width 460 height 22
type input "1"
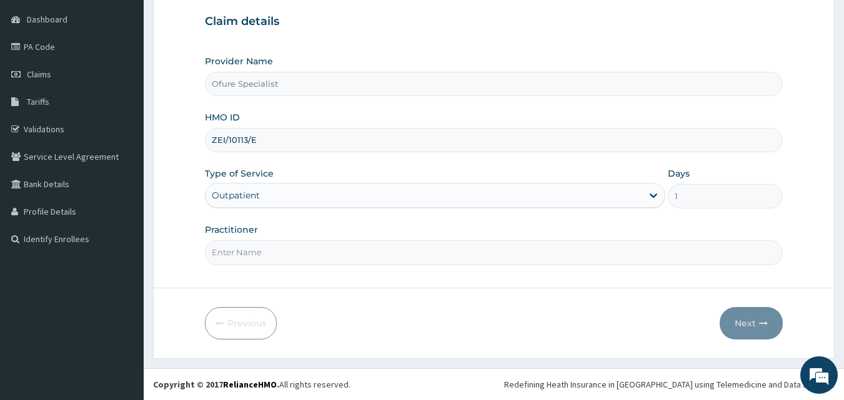
click at [254, 259] on input "Practitioner" at bounding box center [494, 252] width 578 height 24
type input "DR. OBILAHI"
click at [746, 319] on button "Next" at bounding box center [751, 323] width 63 height 32
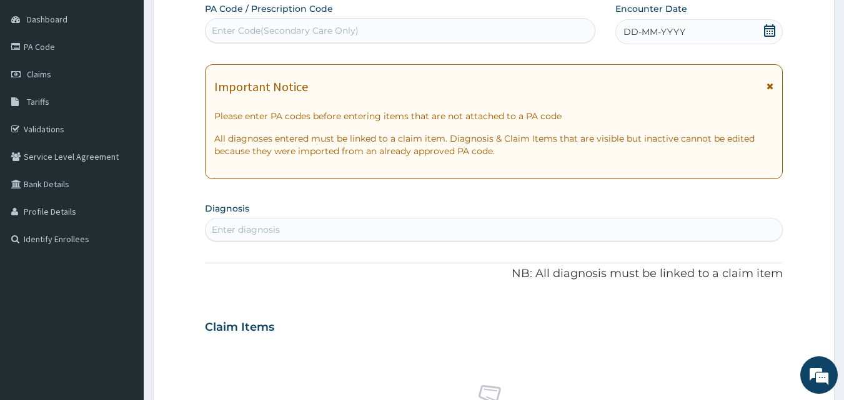
click at [769, 31] on icon at bounding box center [769, 30] width 11 height 12
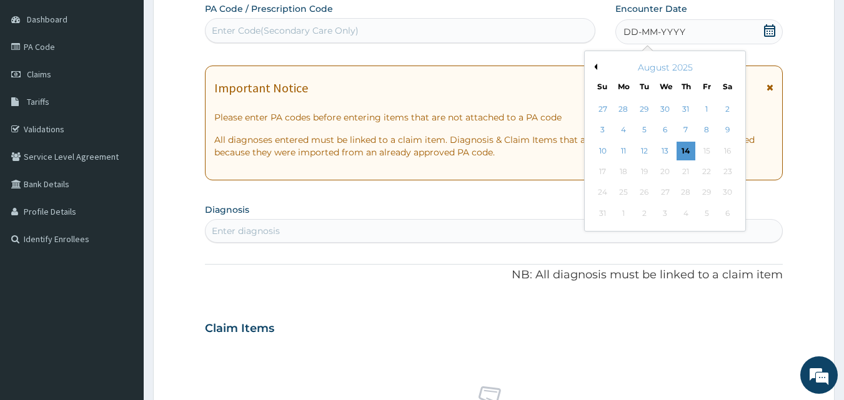
click at [594, 62] on div "August 2025" at bounding box center [665, 67] width 151 height 12
click at [598, 69] on div "August 2025" at bounding box center [665, 67] width 151 height 12
click at [596, 69] on button "Previous Month" at bounding box center [594, 67] width 6 height 6
click at [647, 151] on div "15" at bounding box center [644, 151] width 19 height 19
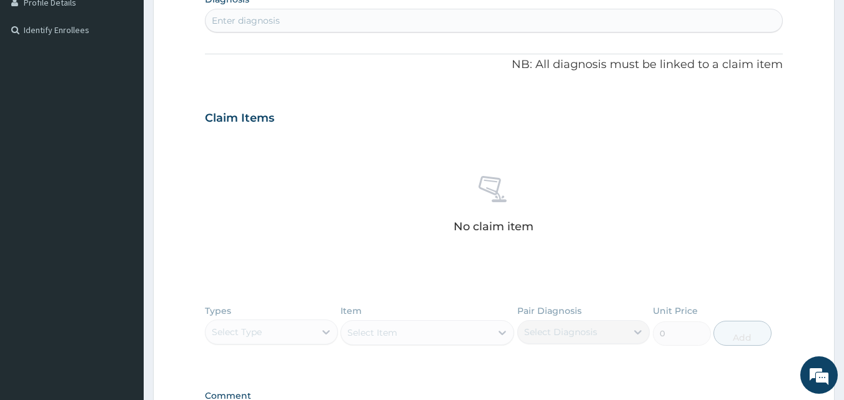
scroll to position [311, 0]
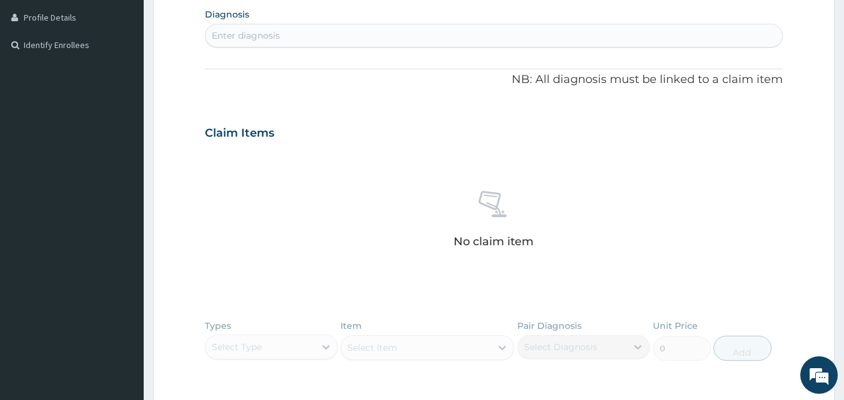
click at [264, 29] on div "Enter diagnosis" at bounding box center [493, 36] width 577 height 20
type input "S"
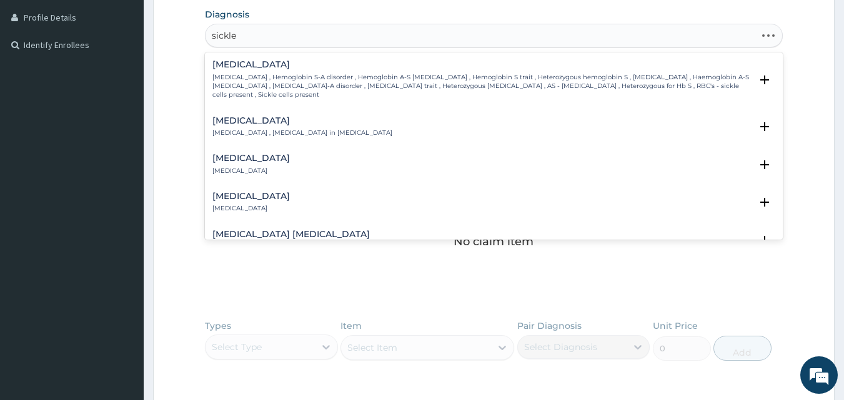
type input "sickle c"
click at [241, 66] on h4 "Sickle cell trait" at bounding box center [481, 64] width 539 height 9
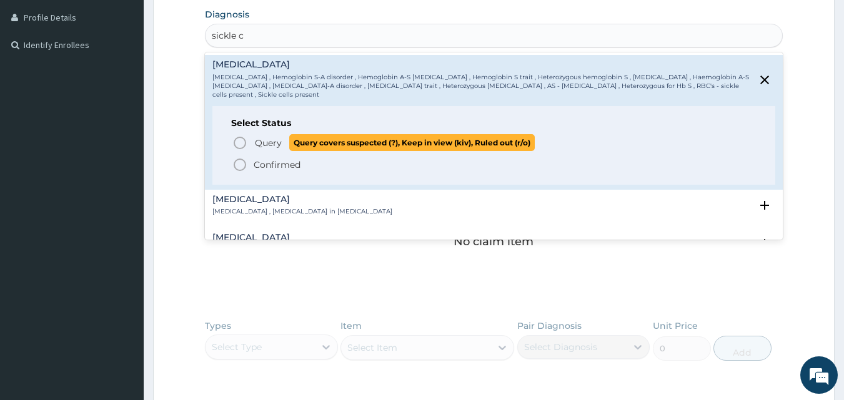
click at [240, 144] on icon "status option query" at bounding box center [239, 143] width 15 height 15
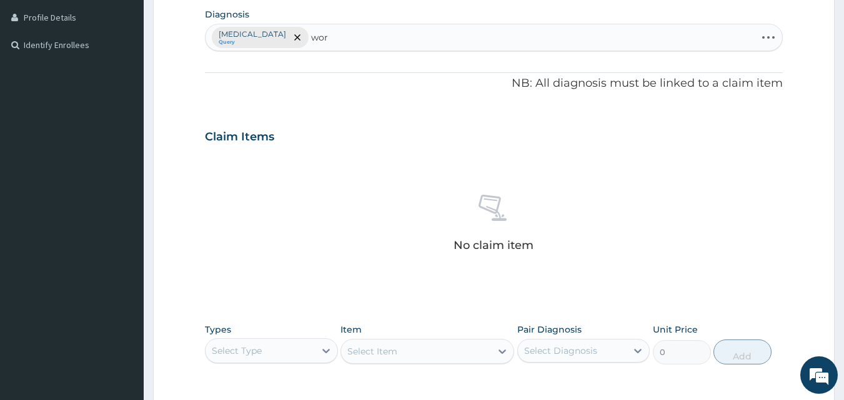
type input "worm"
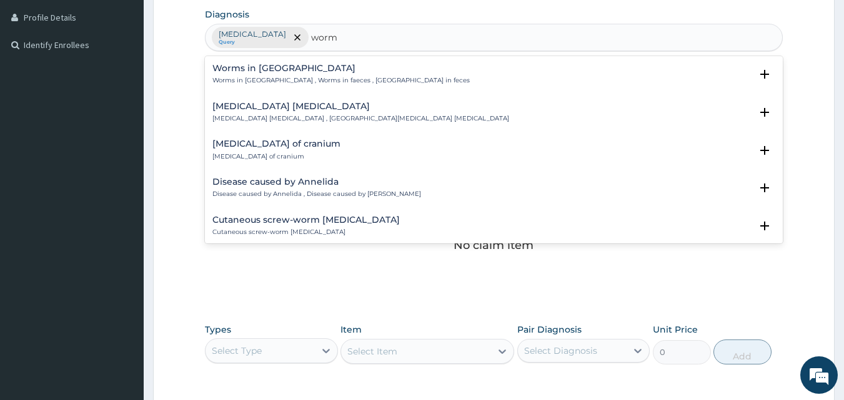
click at [282, 74] on div "Worms in stool Worms in stool , Worms in faeces , Worms in feces" at bounding box center [340, 75] width 257 height 22
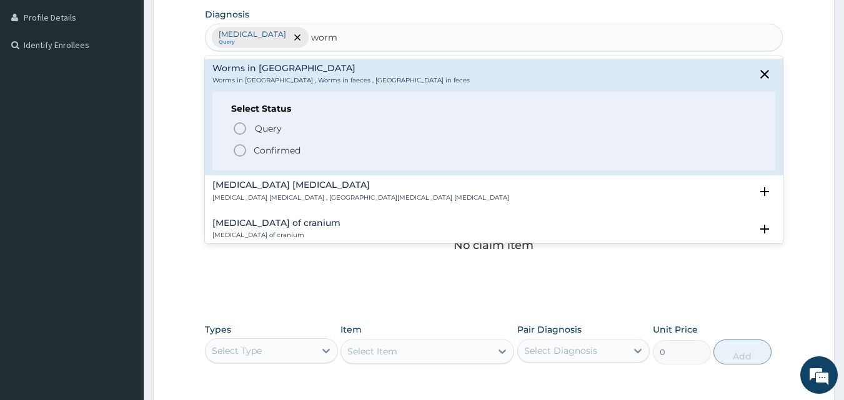
click at [265, 152] on p "Confirmed" at bounding box center [277, 150] width 47 height 12
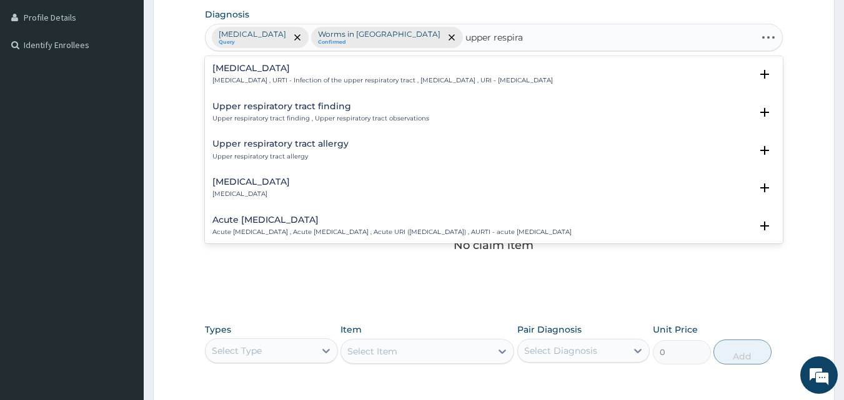
type input "upper respirat"
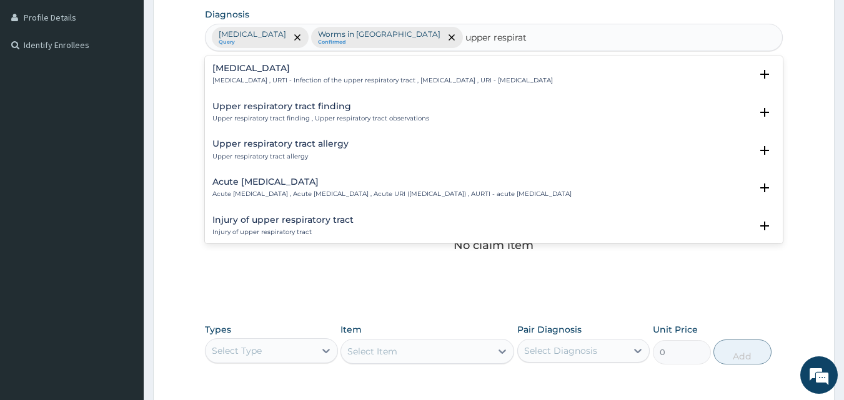
click at [279, 68] on h4 "Upper respiratory infection" at bounding box center [382, 68] width 340 height 9
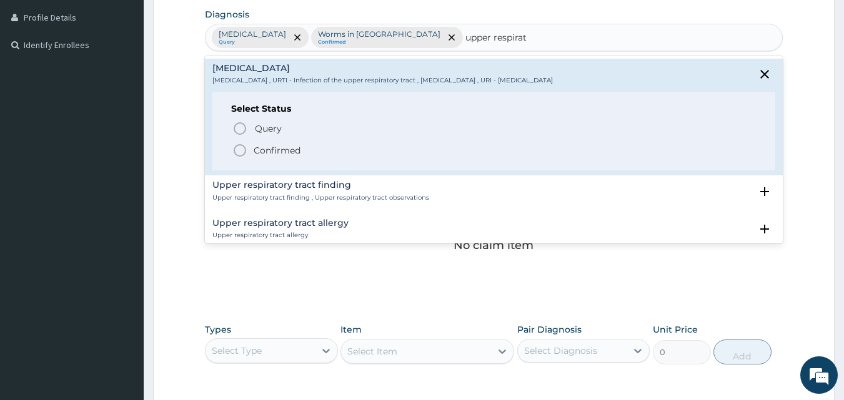
click at [265, 152] on p "Confirmed" at bounding box center [277, 150] width 47 height 12
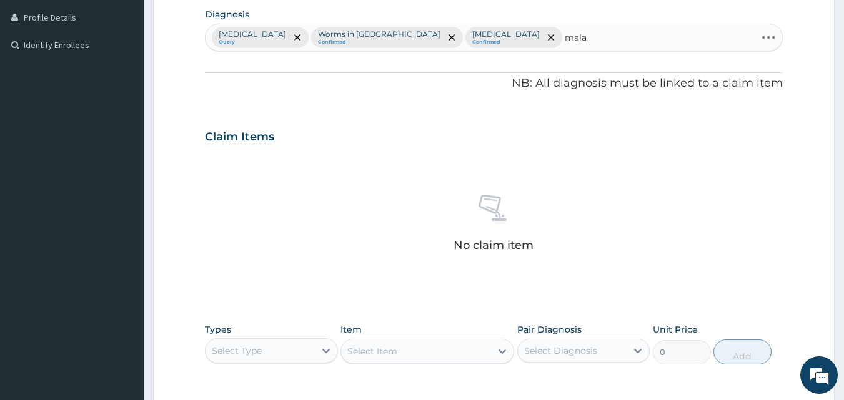
type input "malar"
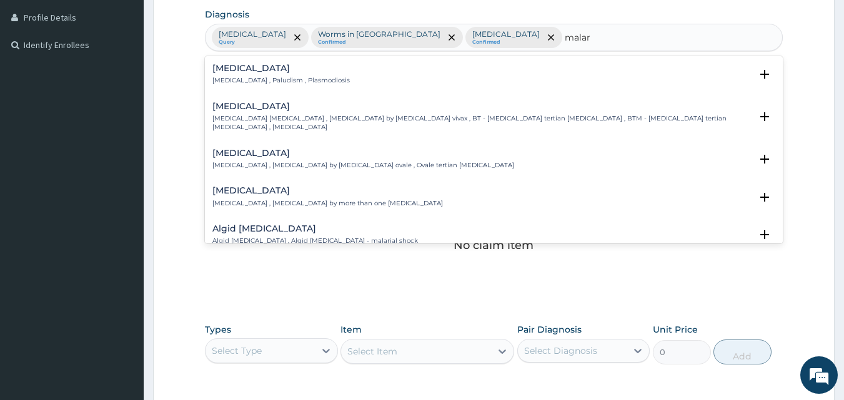
click at [225, 77] on p "[MEDICAL_DATA] , Paludism , Plasmodiosis" at bounding box center [280, 80] width 137 height 9
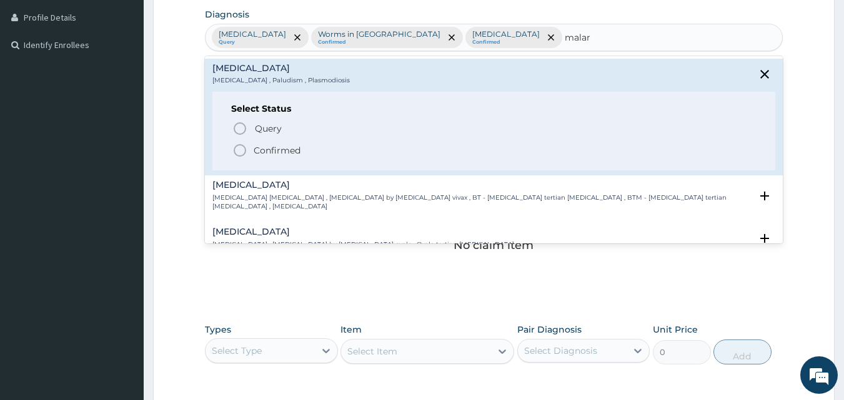
click at [284, 149] on p "Confirmed" at bounding box center [277, 150] width 47 height 12
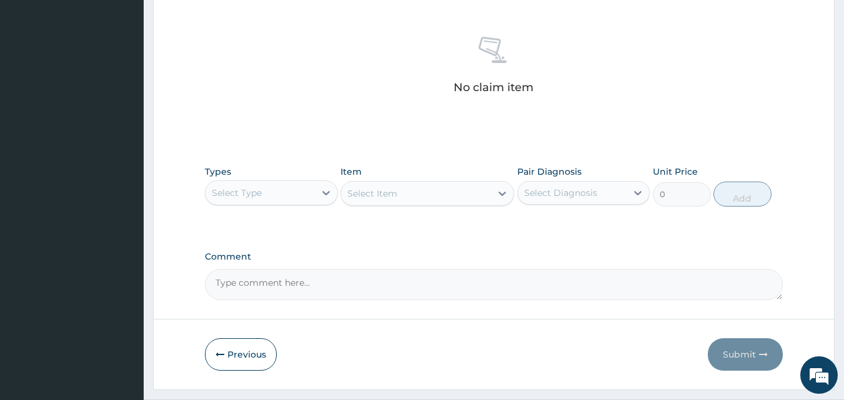
scroll to position [500, 0]
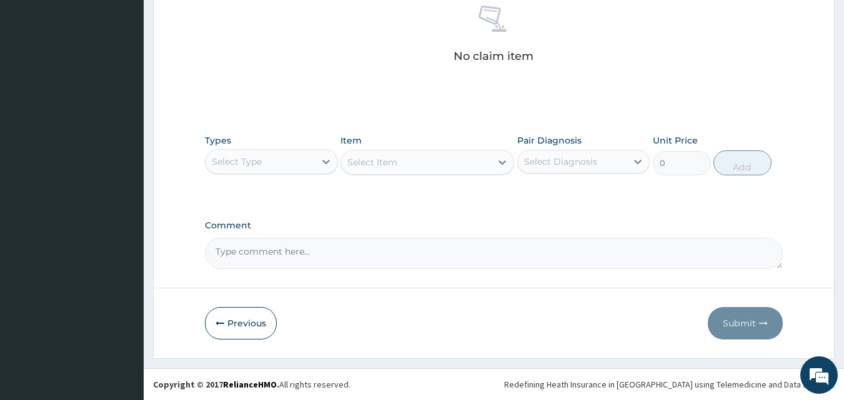
click at [267, 162] on div "Select Type" at bounding box center [259, 162] width 109 height 20
click at [357, 190] on div "Types Select Type Item Select Item Pair Diagnosis Select Diagnosis Unit Price 0…" at bounding box center [494, 164] width 578 height 72
click at [255, 254] on textarea "Comment" at bounding box center [494, 253] width 578 height 31
type textarea "there is no worm treatment. we have complained this before"
click at [261, 159] on div "Select Type" at bounding box center [237, 162] width 50 height 12
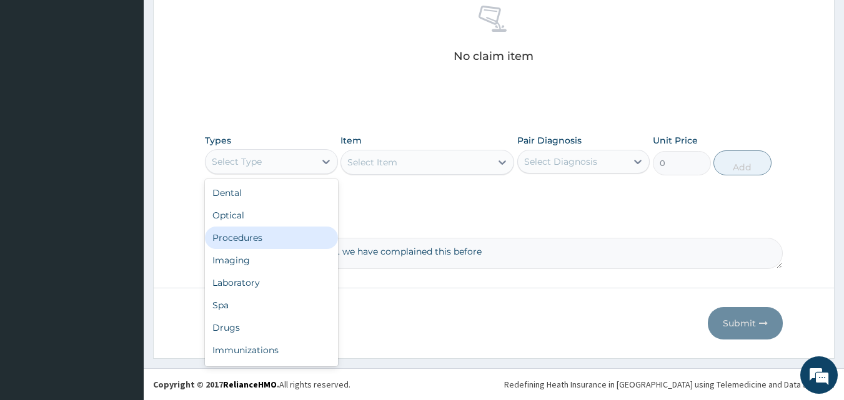
click at [254, 244] on div "Procedures" at bounding box center [271, 238] width 133 height 22
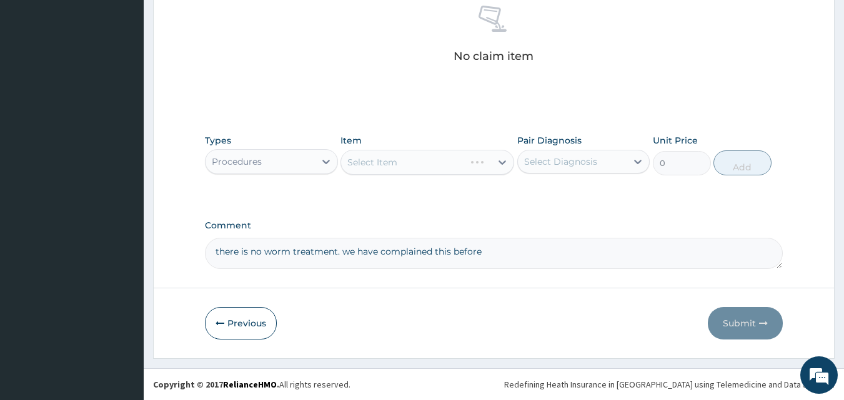
click at [410, 163] on div "Select Item" at bounding box center [427, 162] width 174 height 25
click at [388, 164] on div "Select Item" at bounding box center [372, 162] width 50 height 12
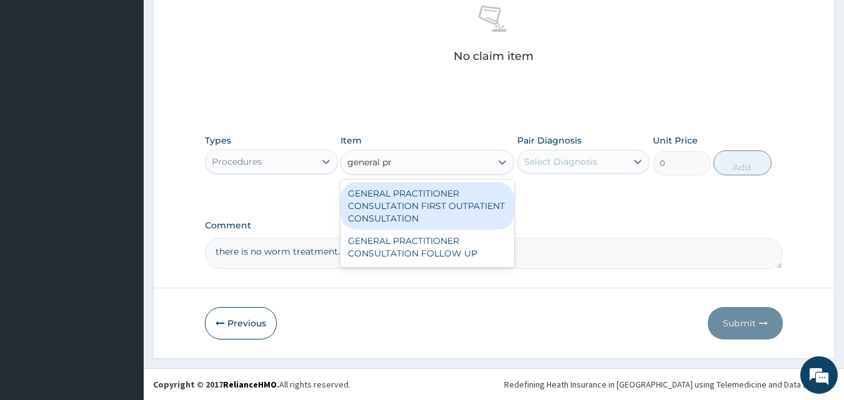
type input "general pra"
click at [385, 213] on div "GENERAL PRACTITIONER CONSULTATION FIRST OUTPATIENT CONSULTATION" at bounding box center [427, 205] width 174 height 47
type input "3795"
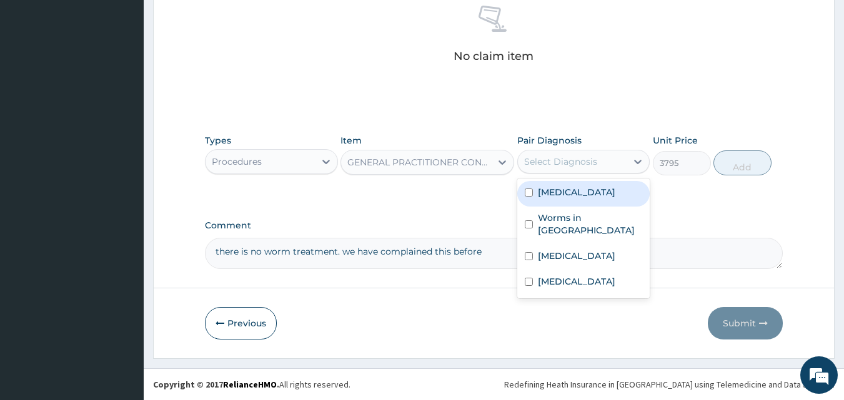
click at [545, 157] on div "Select Diagnosis" at bounding box center [560, 162] width 73 height 12
click at [545, 193] on label "[MEDICAL_DATA]" at bounding box center [576, 192] width 77 height 12
checkbox input "true"
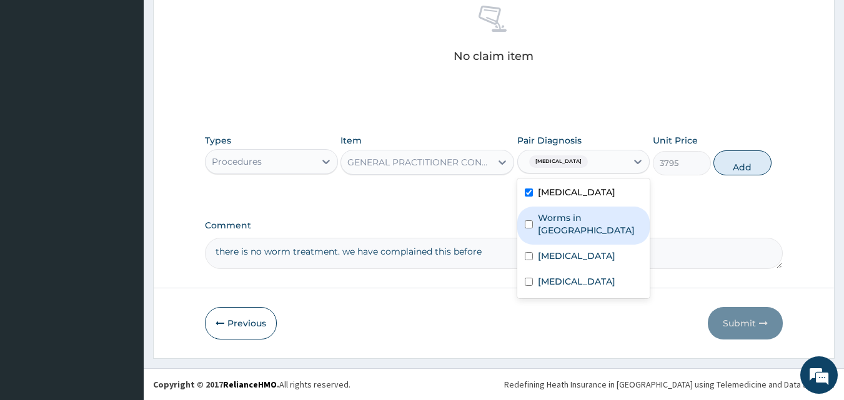
click at [550, 215] on label "Worms in [GEOGRAPHIC_DATA]" at bounding box center [590, 224] width 105 height 25
checkbox input "true"
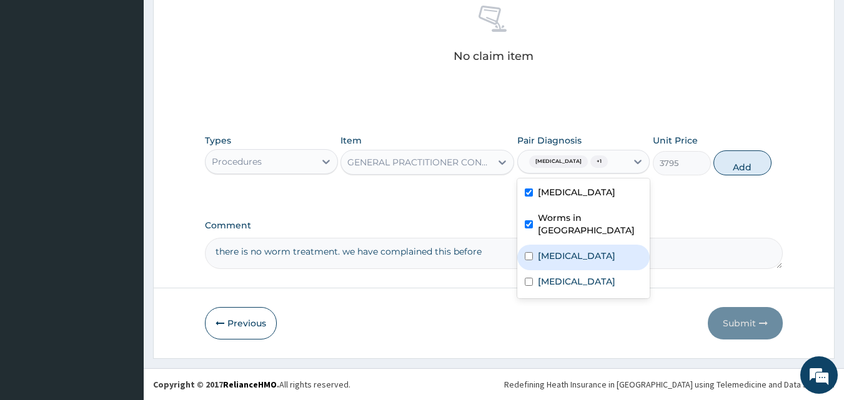
click at [562, 256] on label "[MEDICAL_DATA]" at bounding box center [576, 256] width 77 height 12
checkbox input "true"
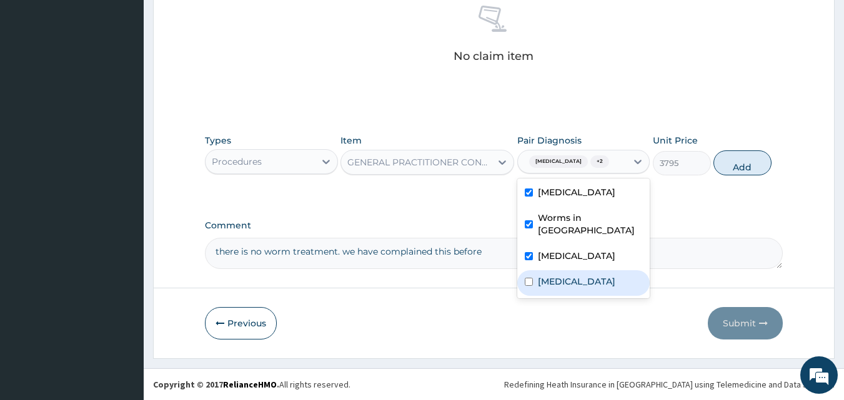
click at [555, 277] on label "[MEDICAL_DATA]" at bounding box center [576, 281] width 77 height 12
checkbox input "true"
click at [736, 162] on button "Add" at bounding box center [742, 163] width 58 height 25
type input "0"
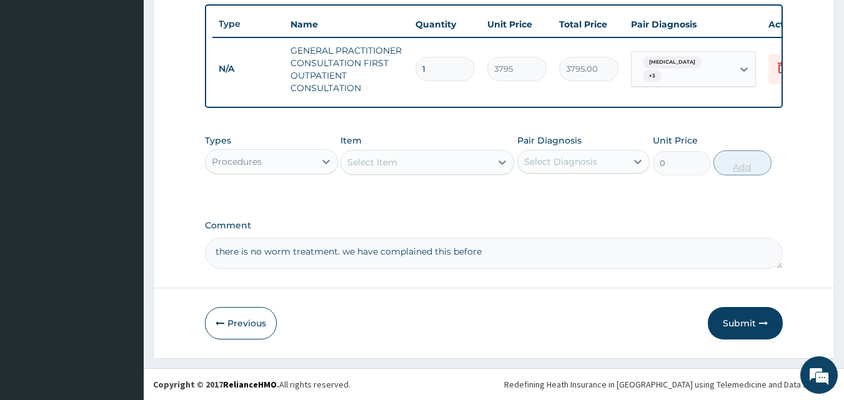
scroll to position [470, 0]
click at [287, 163] on div "Procedures" at bounding box center [259, 162] width 109 height 20
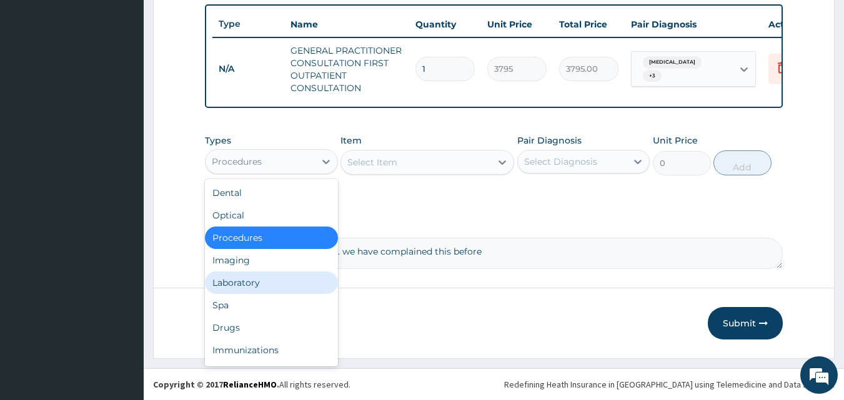
click at [237, 287] on div "Laboratory" at bounding box center [271, 283] width 133 height 22
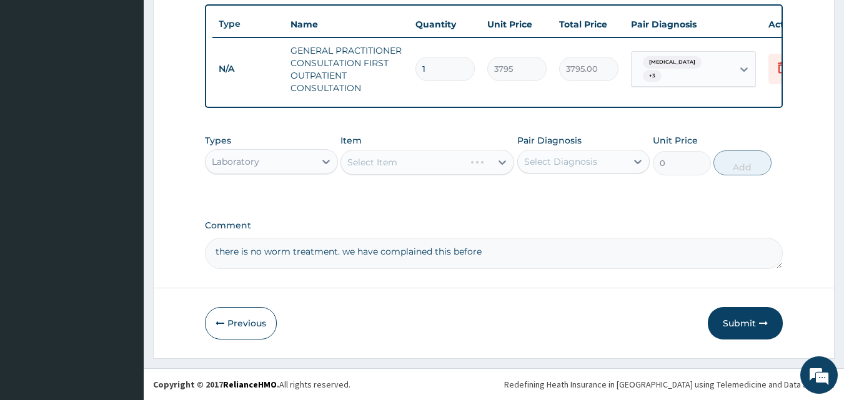
click at [377, 159] on div "Select Item" at bounding box center [427, 162] width 174 height 25
click at [406, 161] on div "Select Item" at bounding box center [416, 162] width 150 height 20
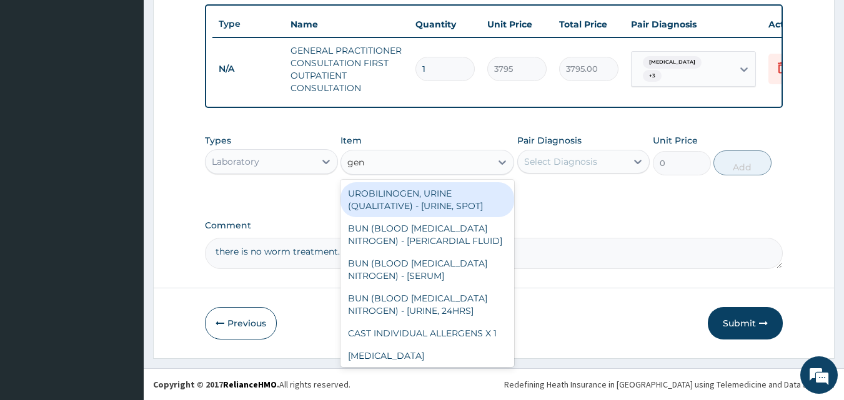
type input "geno"
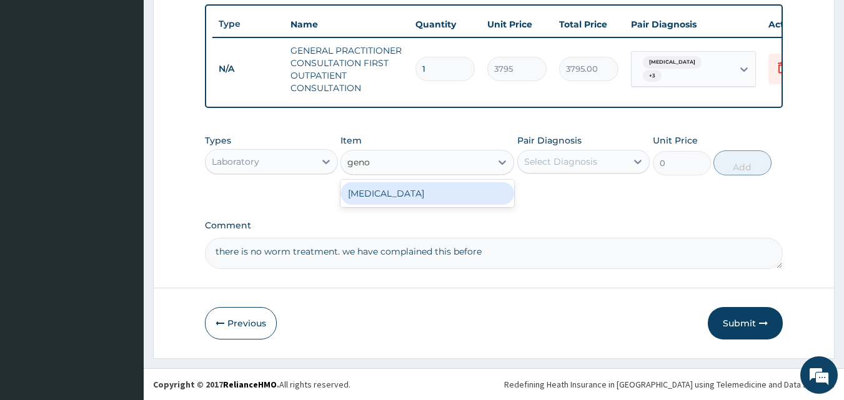
click at [385, 195] on div "GENOTYPE" at bounding box center [427, 193] width 174 height 22
type input "2300"
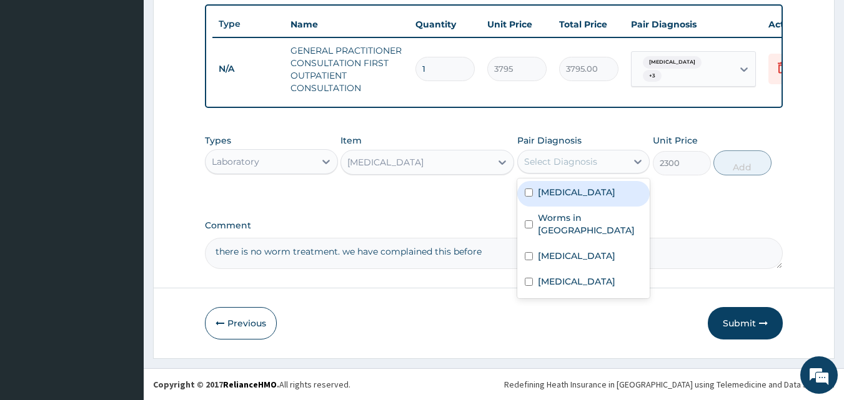
click at [563, 162] on div "Select Diagnosis" at bounding box center [560, 162] width 73 height 12
click at [544, 190] on label "[MEDICAL_DATA]" at bounding box center [576, 192] width 77 height 12
checkbox input "true"
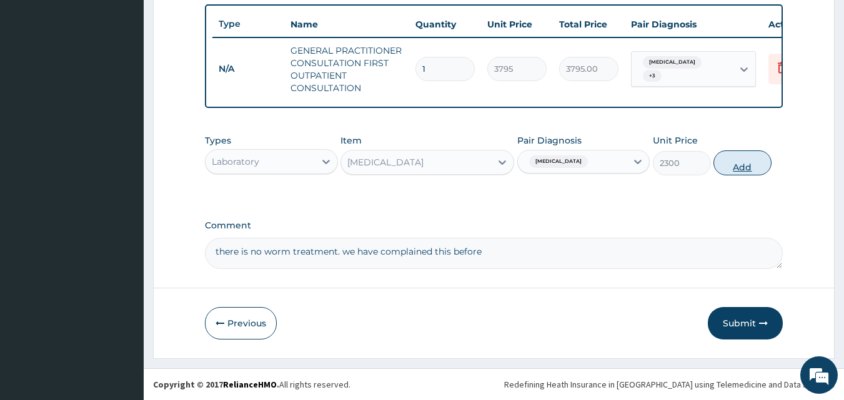
click at [737, 160] on button "Add" at bounding box center [742, 163] width 58 height 25
type input "0"
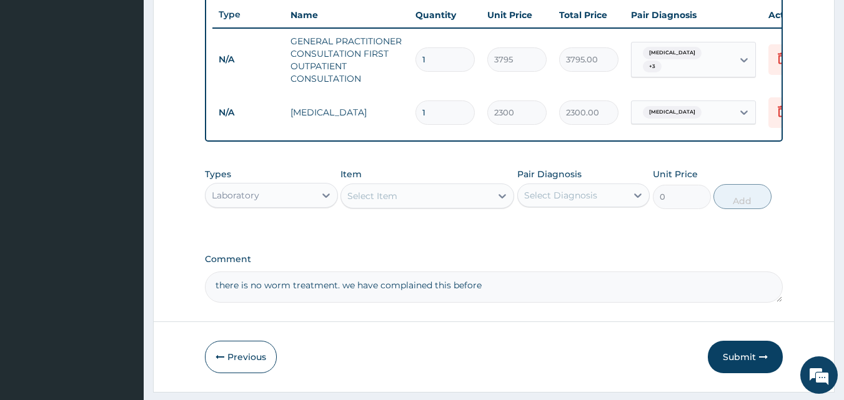
click at [372, 200] on div "Select Item" at bounding box center [372, 196] width 50 height 12
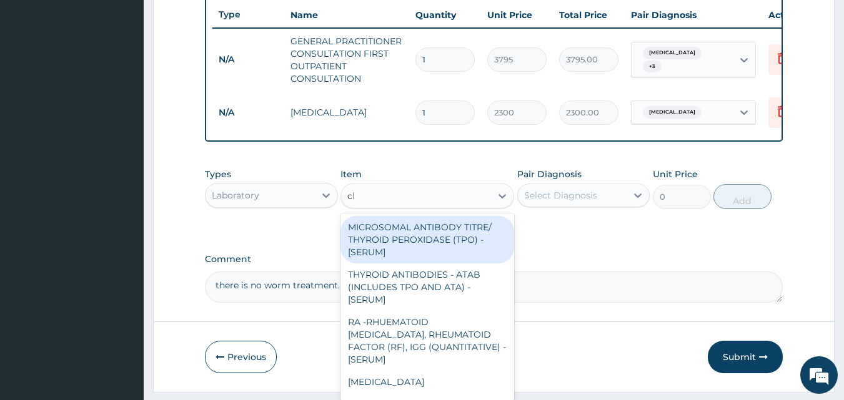
type input "cbc"
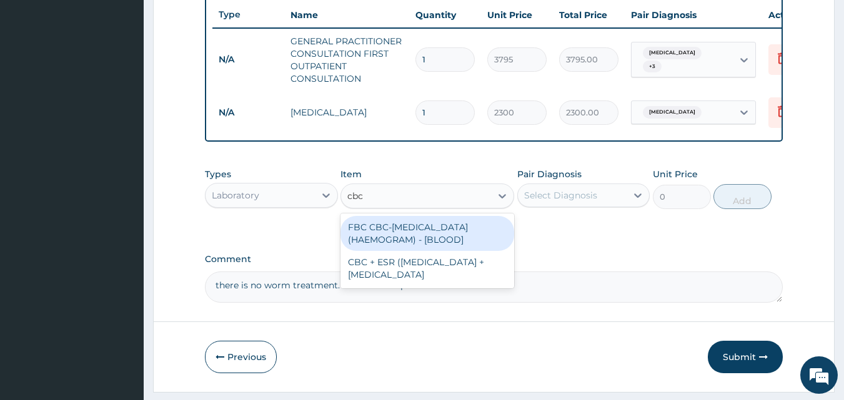
click at [377, 238] on div "FBC CBC-COMPLETE BLOOD COUNT (HAEMOGRAM) - [BLOOD]" at bounding box center [427, 233] width 174 height 35
type input "4600"
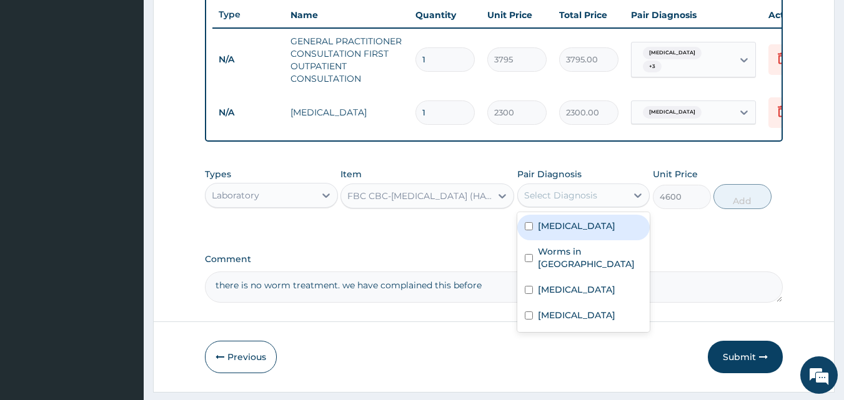
click at [552, 202] on div "Select Diagnosis" at bounding box center [560, 195] width 73 height 12
click at [538, 232] on label "[MEDICAL_DATA]" at bounding box center [576, 226] width 77 height 12
checkbox input "true"
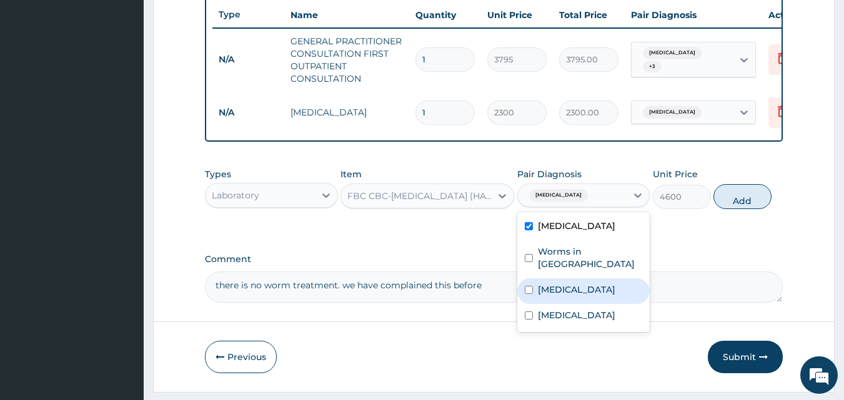
click at [545, 291] on label "[MEDICAL_DATA]" at bounding box center [576, 290] width 77 height 12
checkbox input "true"
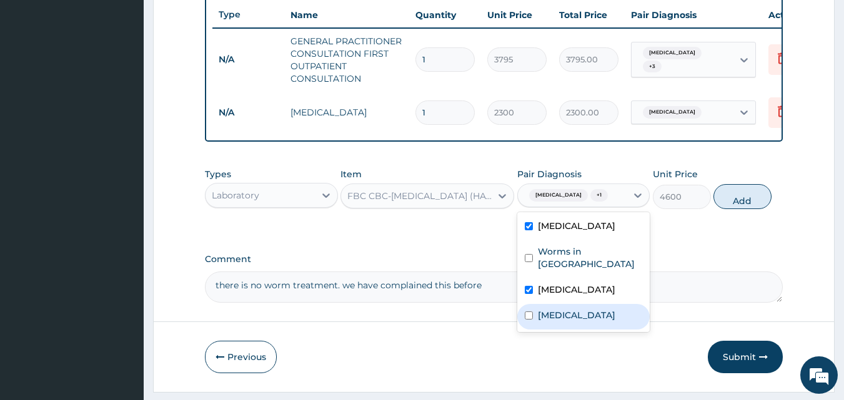
click at [544, 322] on label "[MEDICAL_DATA]" at bounding box center [576, 315] width 77 height 12
checkbox input "true"
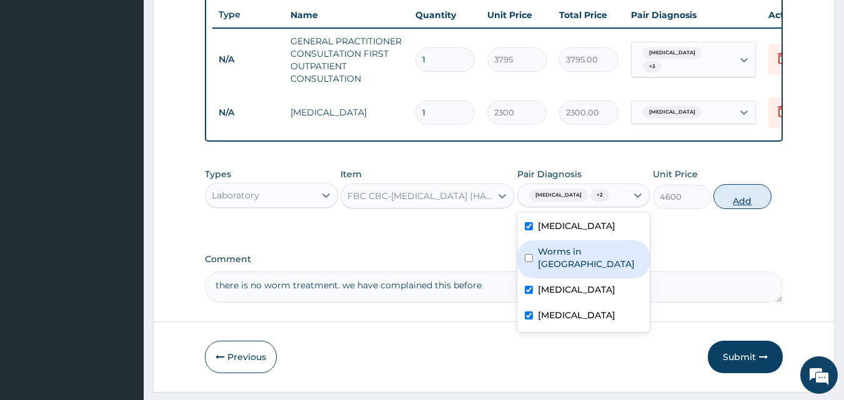
click at [734, 209] on button "Add" at bounding box center [742, 196] width 58 height 25
type input "0"
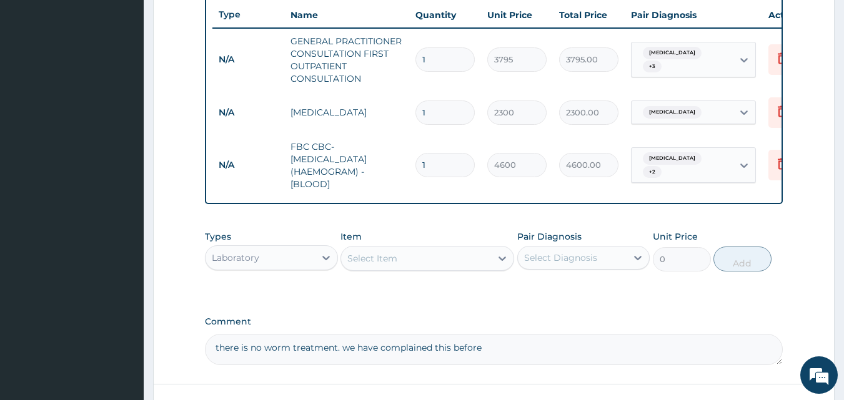
click at [383, 265] on div "Select Item" at bounding box center [372, 258] width 50 height 12
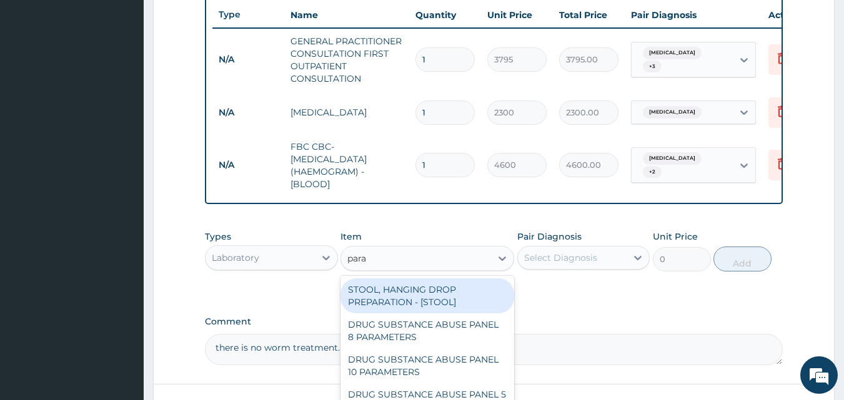
type input "paras"
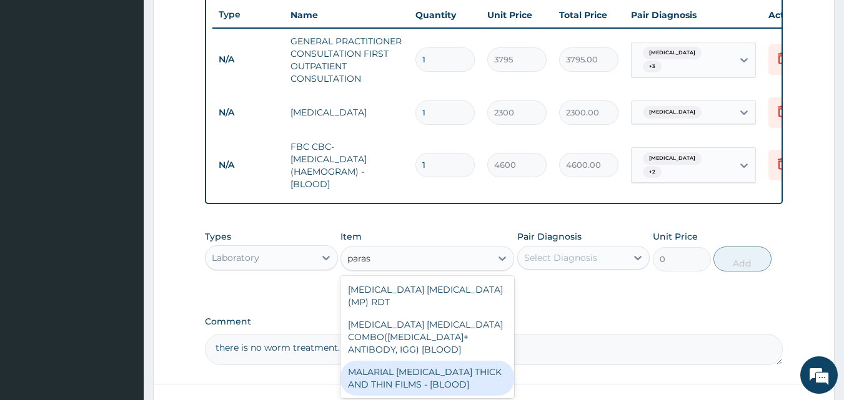
click at [422, 368] on div "MALARIAL PARASITE THICK AND THIN FILMS - [BLOOD]" at bounding box center [427, 378] width 174 height 35
type input "1725"
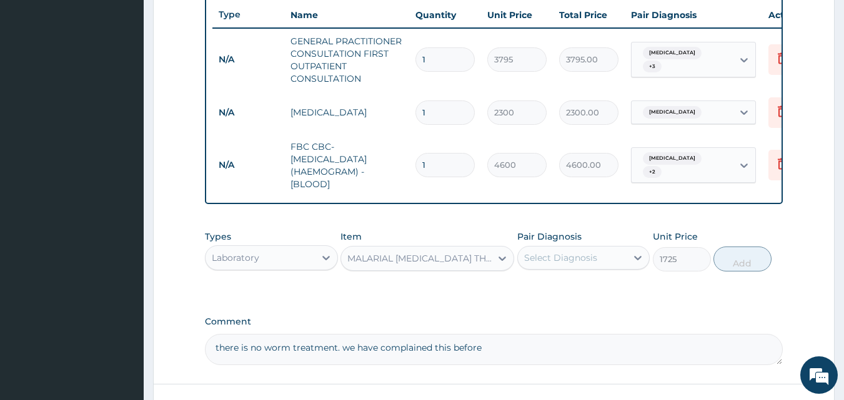
click at [581, 264] on div "Select Diagnosis" at bounding box center [560, 258] width 73 height 12
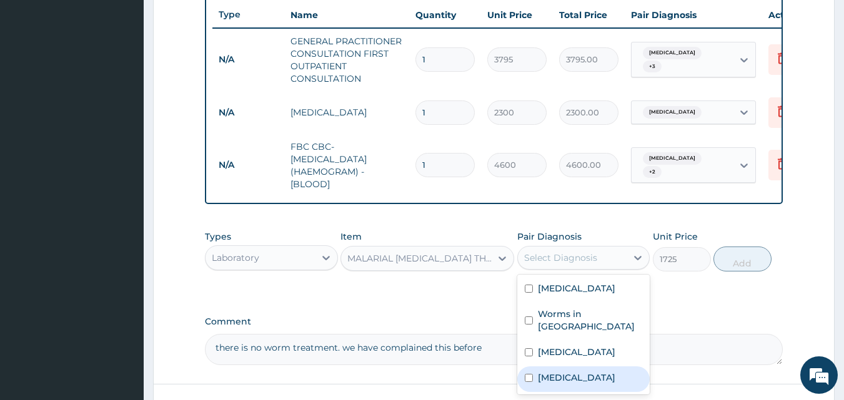
click at [545, 384] on label "[MEDICAL_DATA]" at bounding box center [576, 378] width 77 height 12
checkbox input "true"
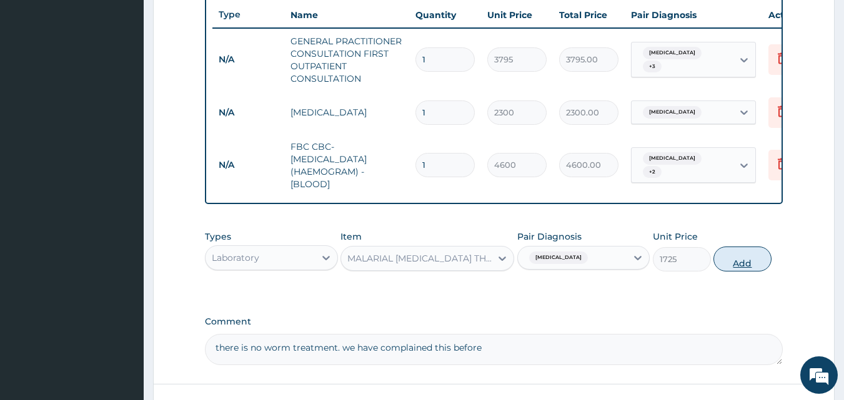
click at [743, 267] on button "Add" at bounding box center [742, 259] width 58 height 25
type input "0"
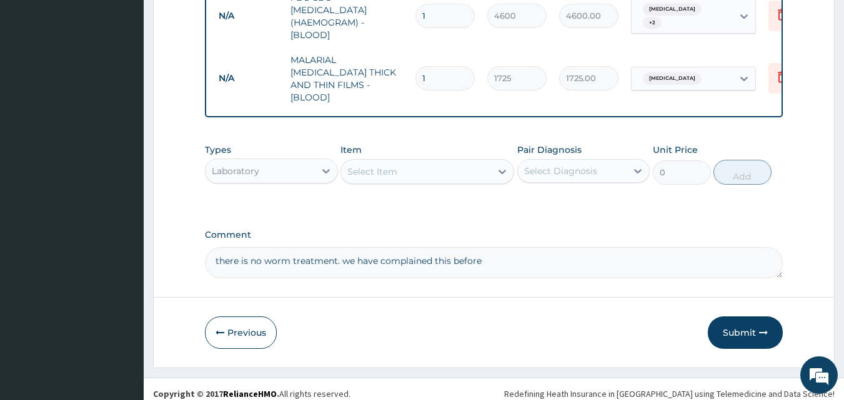
scroll to position [625, 0]
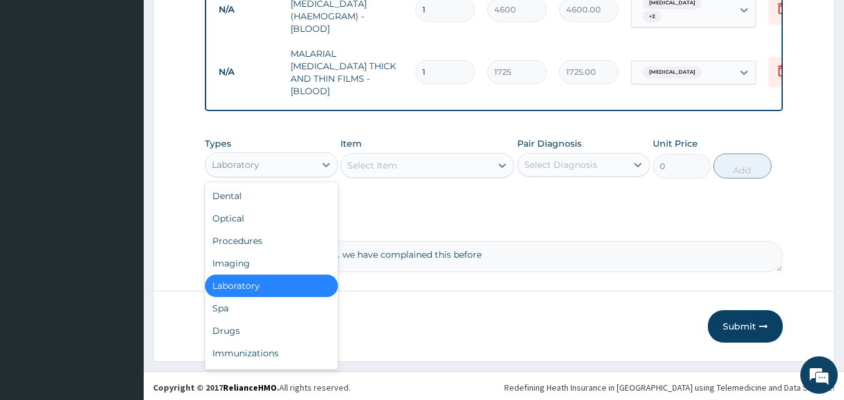
click at [284, 165] on div "Laboratory" at bounding box center [259, 165] width 109 height 20
click at [243, 327] on div "Drugs" at bounding box center [271, 331] width 133 height 22
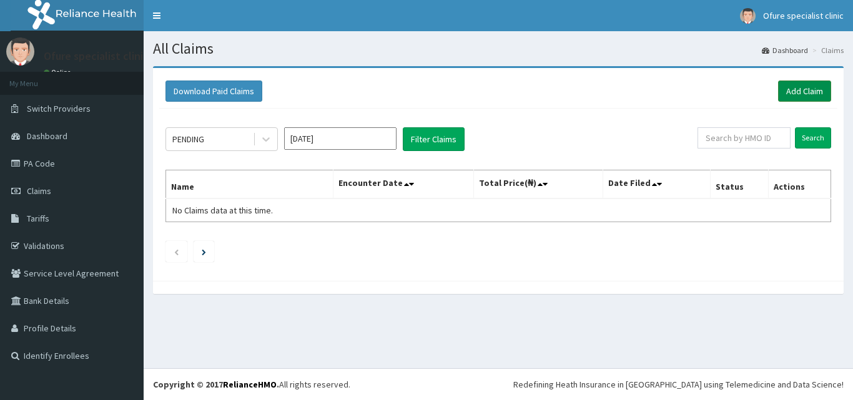
click at [795, 89] on link "Add Claim" at bounding box center [804, 91] width 53 height 21
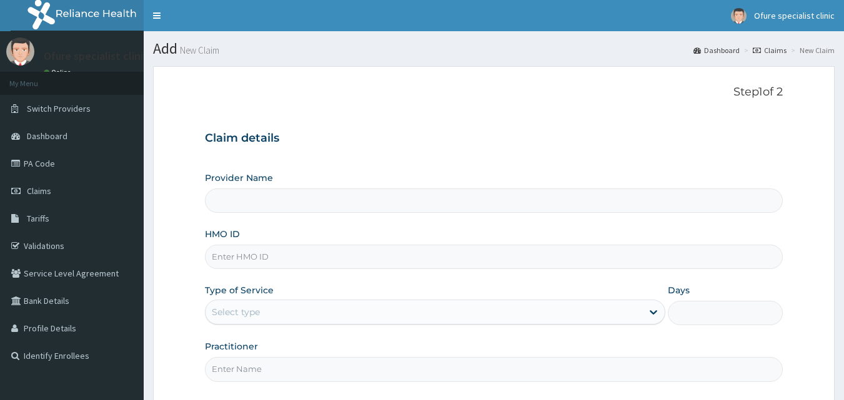
type input "Ofure Specialist"
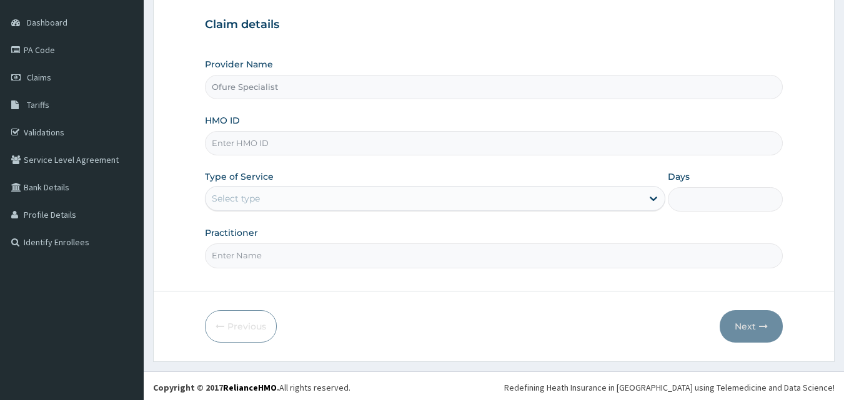
scroll to position [117, 0]
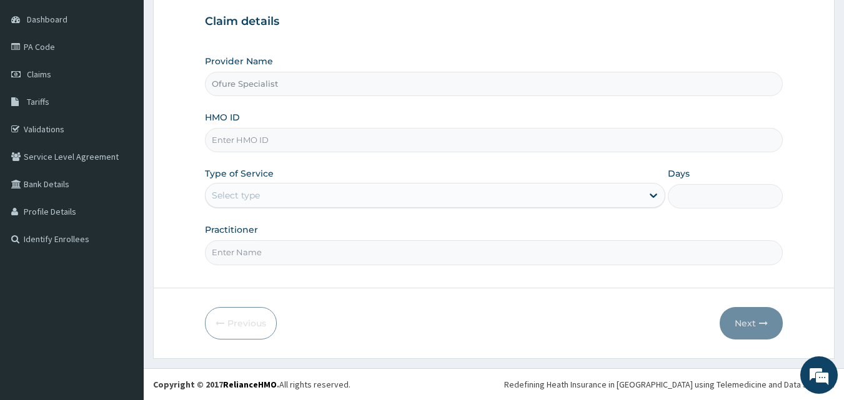
click at [227, 141] on input "HMO ID" at bounding box center [494, 140] width 578 height 24
type input "zei/10113/e"
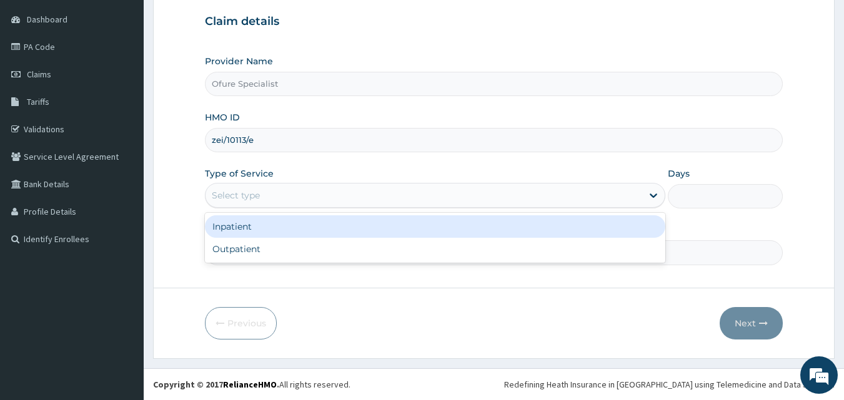
click at [244, 191] on div "Select type" at bounding box center [236, 195] width 48 height 12
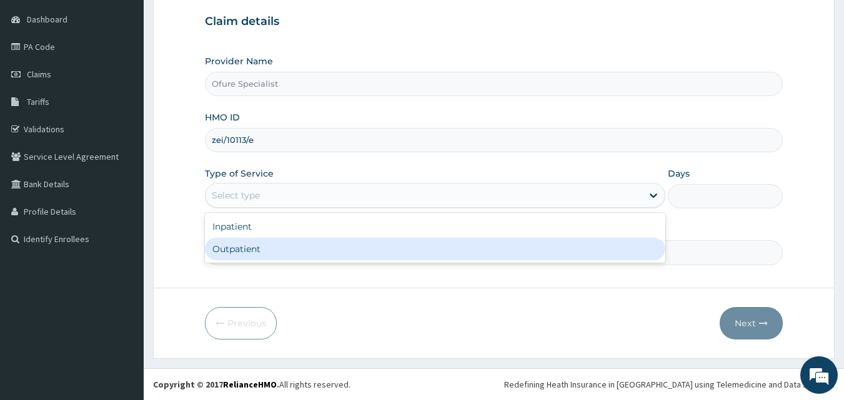
click at [252, 253] on div "Outpatient" at bounding box center [435, 249] width 460 height 22
type input "1"
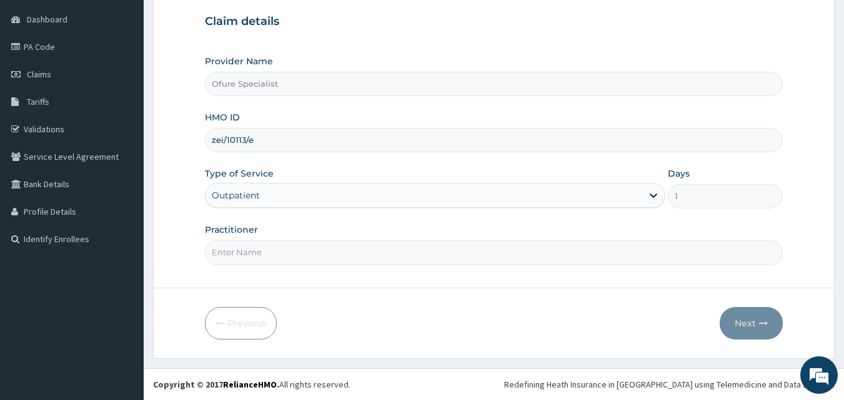
click at [247, 245] on input "Practitioner" at bounding box center [494, 252] width 578 height 24
type input "DR. [DEMOGRAPHIC_DATA]"
click at [271, 140] on input "zei/10113/e" at bounding box center [494, 140] width 578 height 24
type input "ZEI/10113/E"
click at [743, 321] on button "Next" at bounding box center [751, 323] width 63 height 32
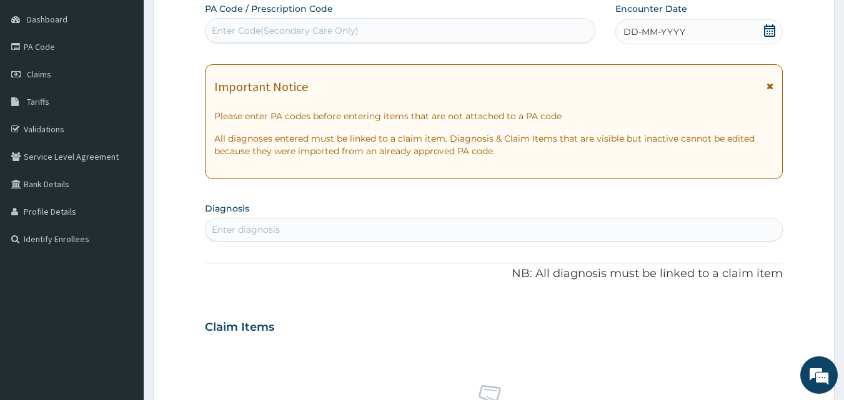
click at [773, 29] on icon at bounding box center [769, 30] width 11 height 12
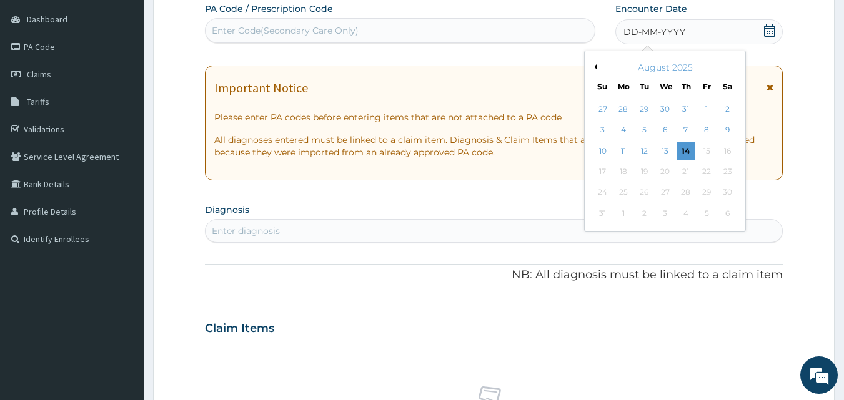
click at [596, 69] on button "Previous Month" at bounding box center [594, 67] width 6 height 6
click at [646, 152] on div "15" at bounding box center [644, 151] width 19 height 19
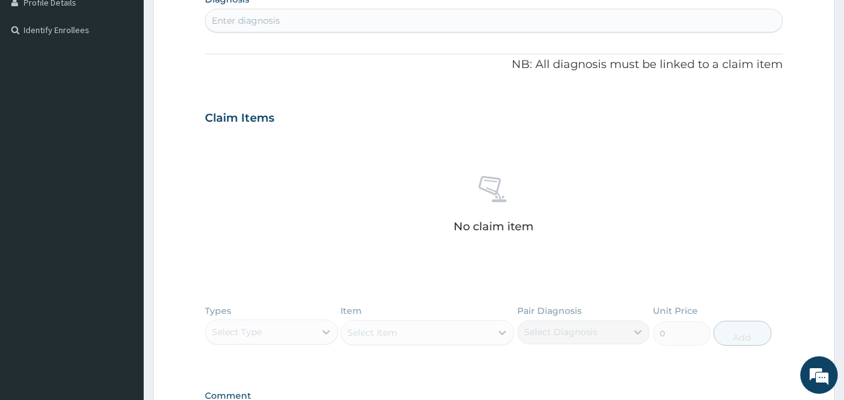
scroll to position [335, 0]
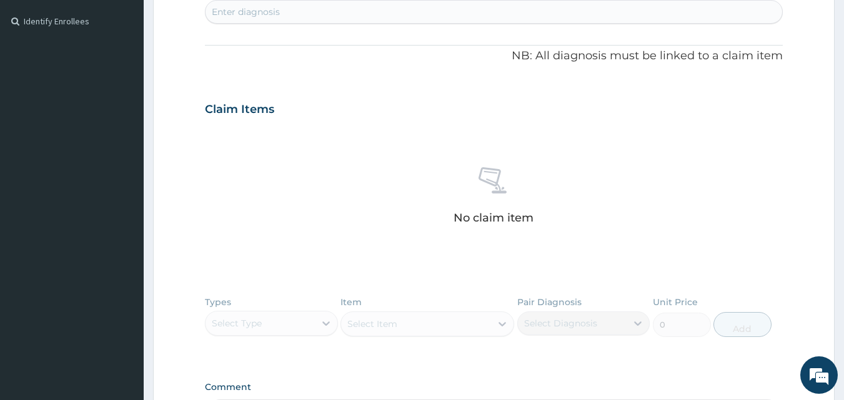
click at [349, 10] on div "Enter diagnosis" at bounding box center [493, 12] width 577 height 20
type input "sickle"
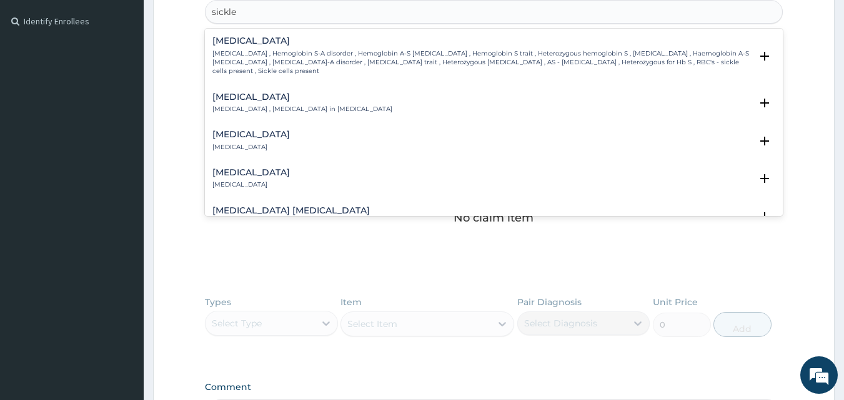
click at [277, 44] on h4 "[MEDICAL_DATA]" at bounding box center [481, 40] width 539 height 9
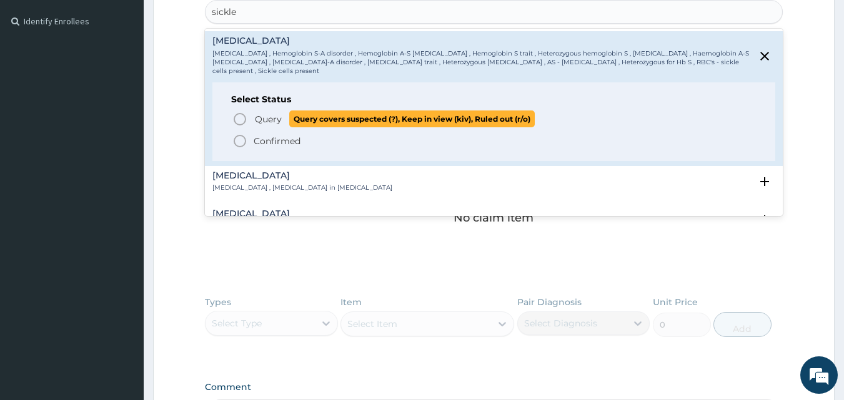
click at [240, 118] on icon "status option query" at bounding box center [239, 119] width 15 height 15
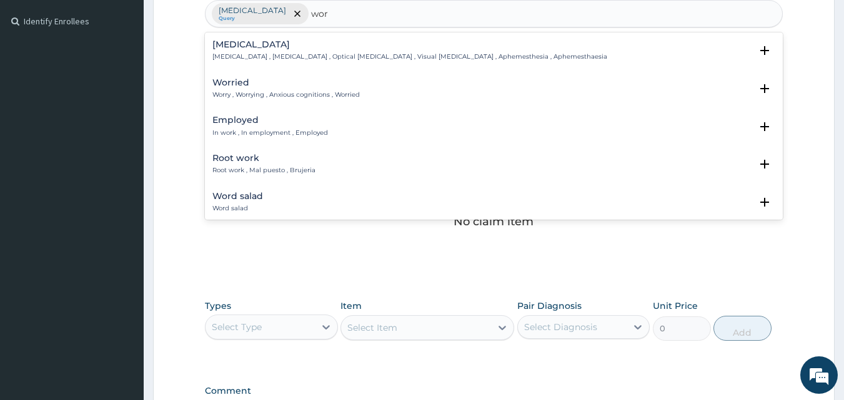
type input "worm"
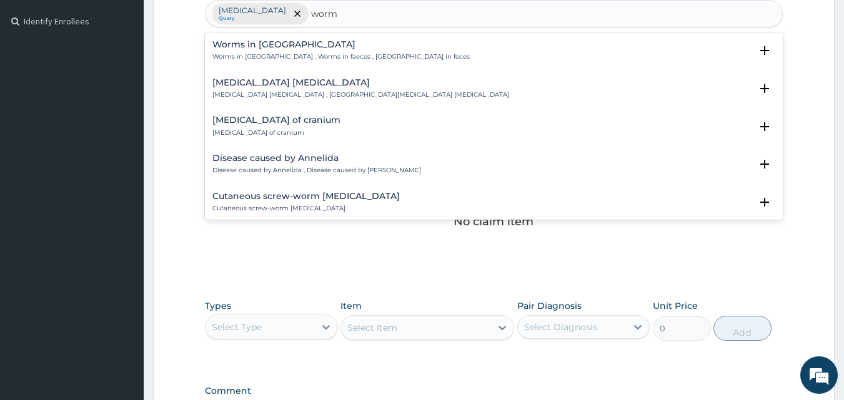
click at [242, 46] on h4 "Worms in [GEOGRAPHIC_DATA]" at bounding box center [340, 44] width 257 height 9
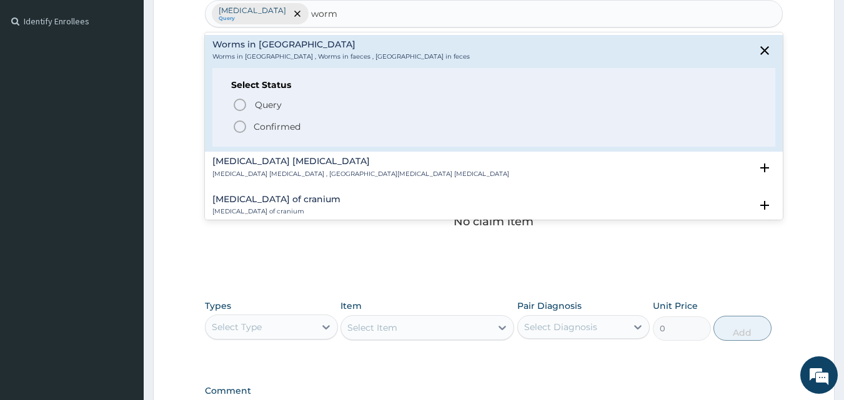
click at [267, 122] on p "Confirmed" at bounding box center [277, 127] width 47 height 12
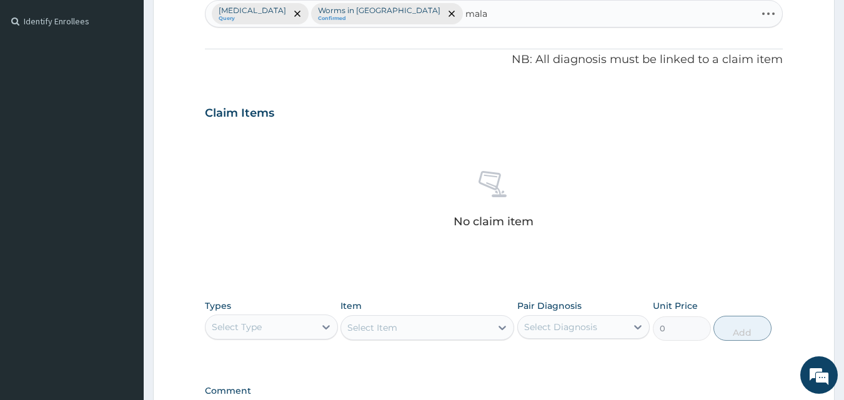
type input "malar"
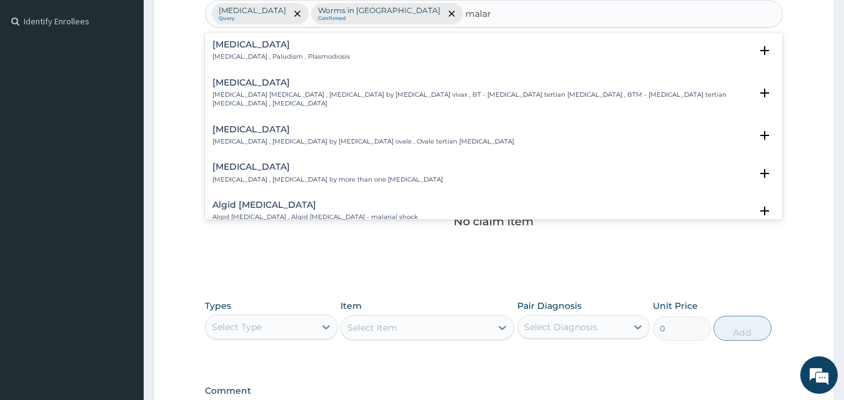
click at [237, 47] on h4 "[MEDICAL_DATA]" at bounding box center [280, 44] width 137 height 9
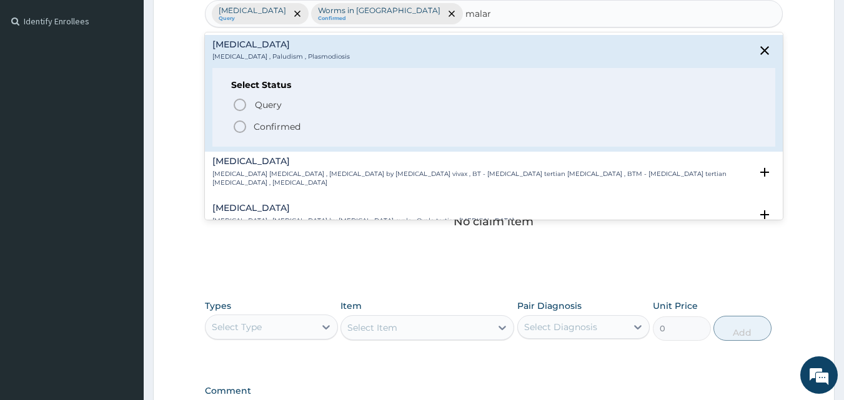
click at [281, 127] on p "Confirmed" at bounding box center [277, 127] width 47 height 12
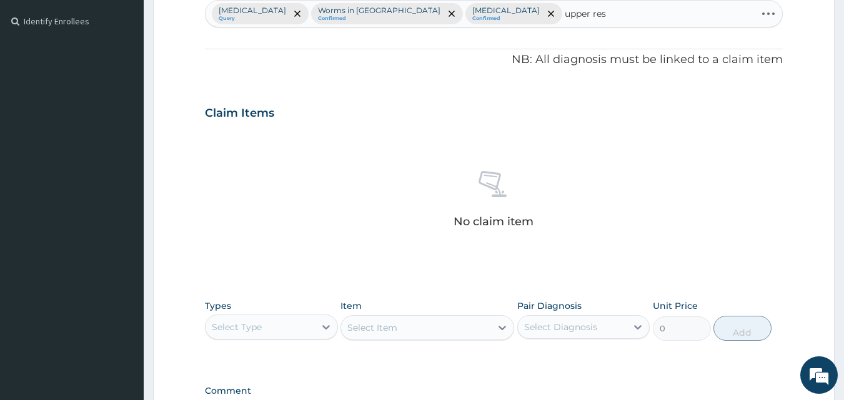
type input "upper resp"
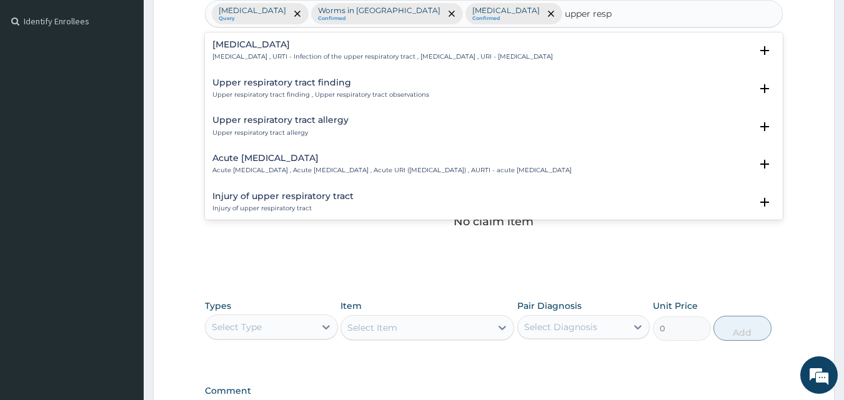
click at [234, 52] on p "[MEDICAL_DATA] , URTI - Infection of the upper respiratory tract , [MEDICAL_DAT…" at bounding box center [382, 56] width 340 height 9
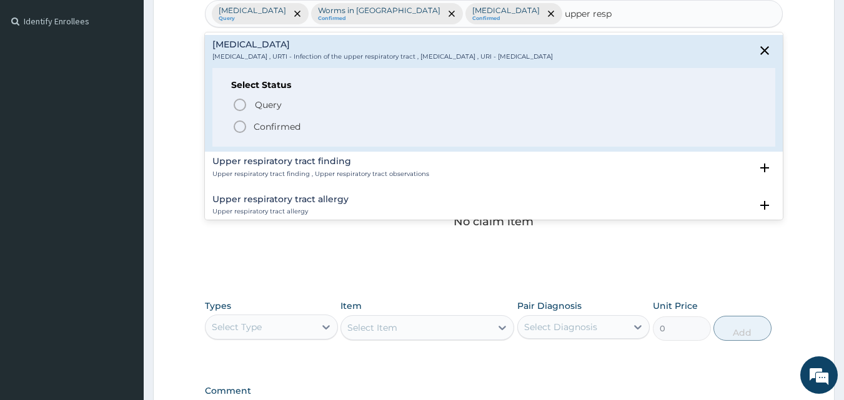
click at [267, 126] on p "Confirmed" at bounding box center [277, 127] width 47 height 12
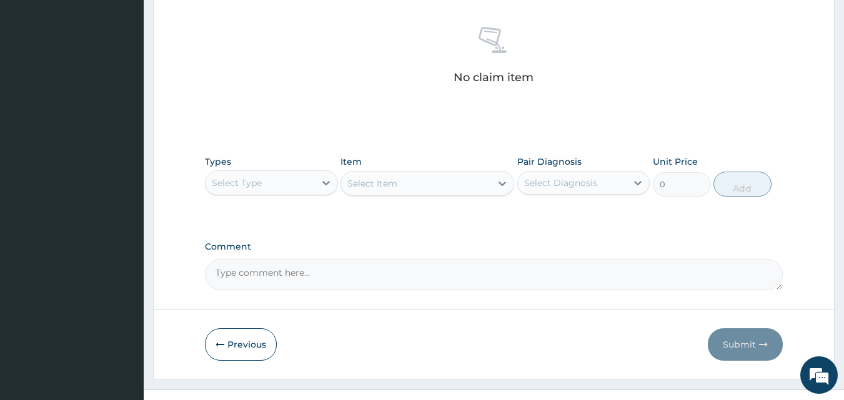
scroll to position [500, 0]
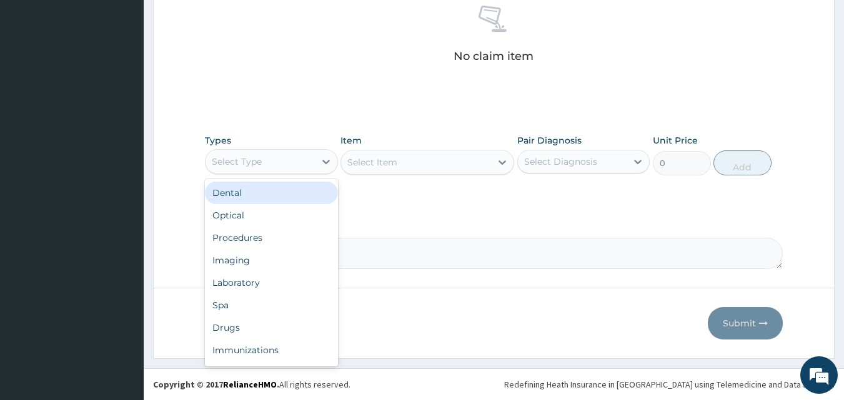
click at [226, 166] on div "Select Type" at bounding box center [237, 162] width 50 height 12
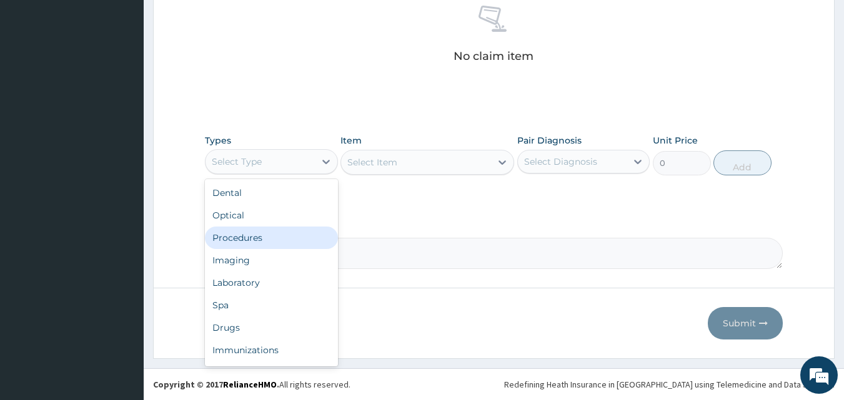
click at [254, 248] on div "Procedures" at bounding box center [271, 238] width 133 height 22
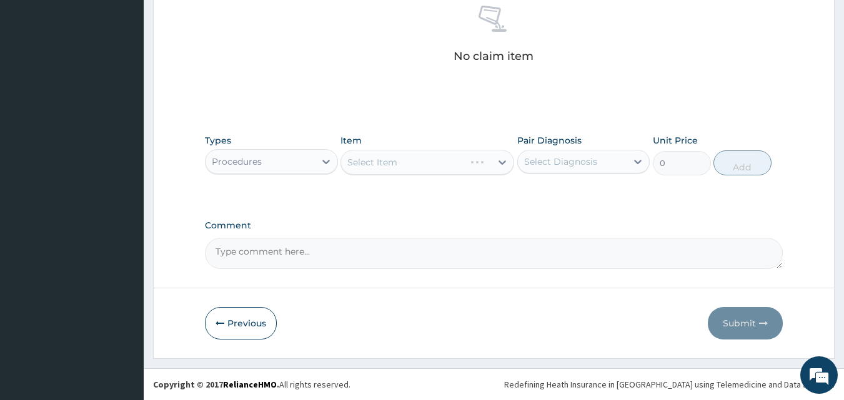
click at [407, 161] on div "Select Item" at bounding box center [427, 162] width 174 height 25
click at [407, 161] on div "Select Item" at bounding box center [416, 162] width 150 height 20
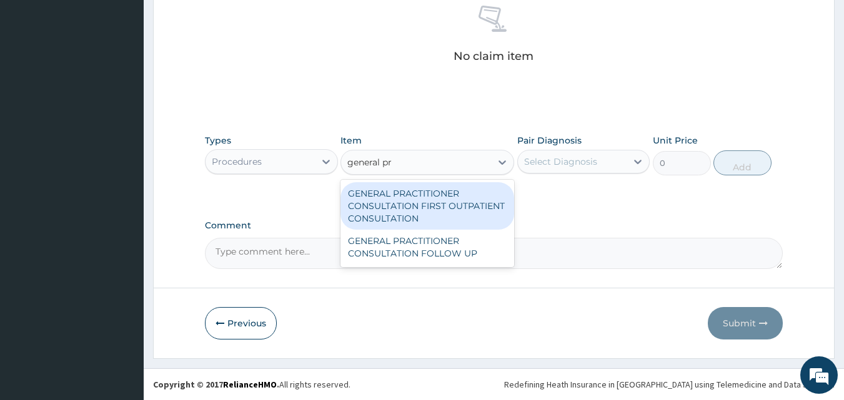
type input "general pra"
click at [403, 201] on div "GENERAL PRACTITIONER CONSULTATION FIRST OUTPATIENT CONSULTATION" at bounding box center [427, 205] width 174 height 47
type input "3795"
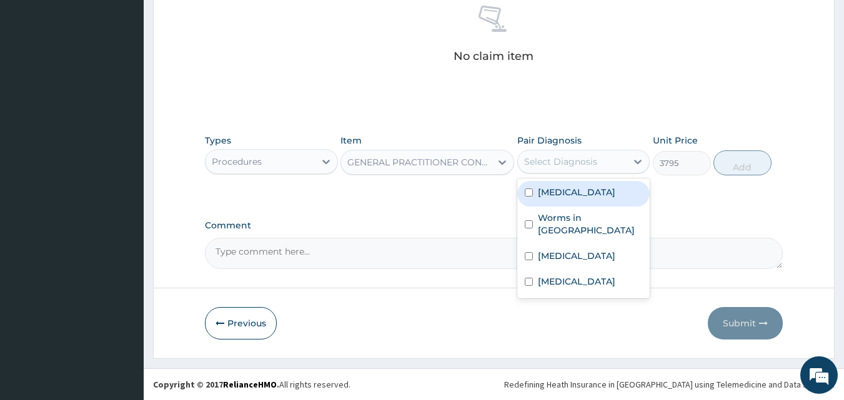
click at [544, 164] on div "Select Diagnosis" at bounding box center [560, 162] width 73 height 12
click at [542, 190] on label "[MEDICAL_DATA]" at bounding box center [576, 192] width 77 height 12
checkbox input "true"
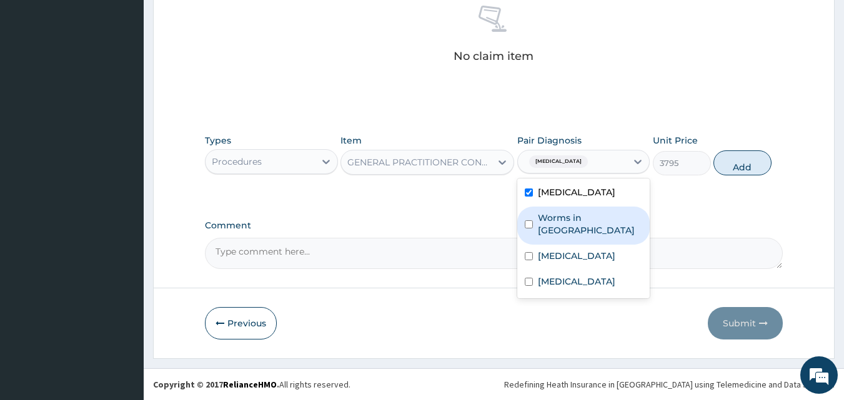
click at [548, 215] on label "Worms in [GEOGRAPHIC_DATA]" at bounding box center [590, 224] width 105 height 25
checkbox input "true"
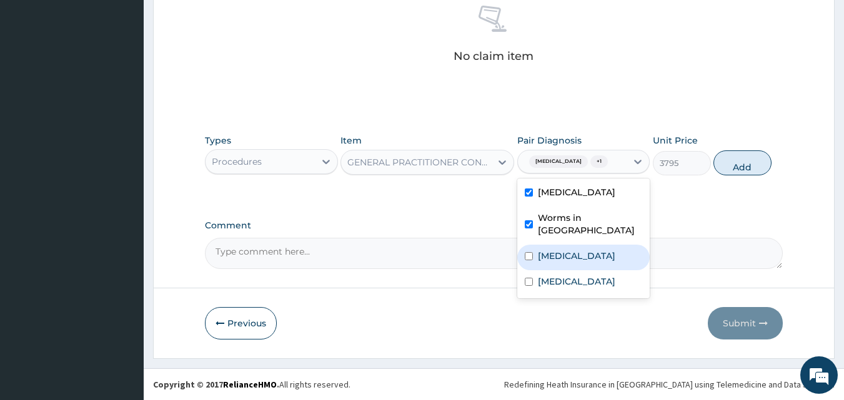
click at [557, 250] on label "[MEDICAL_DATA]" at bounding box center [576, 256] width 77 height 12
checkbox input "true"
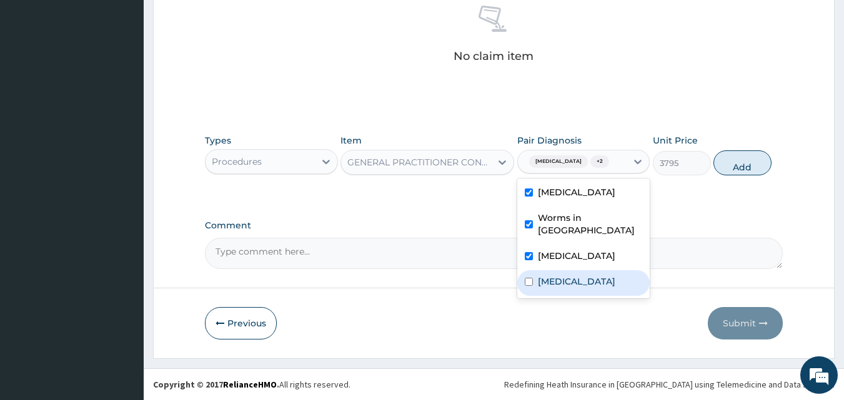
click at [569, 285] on label "[MEDICAL_DATA]" at bounding box center [576, 281] width 77 height 12
checkbox input "true"
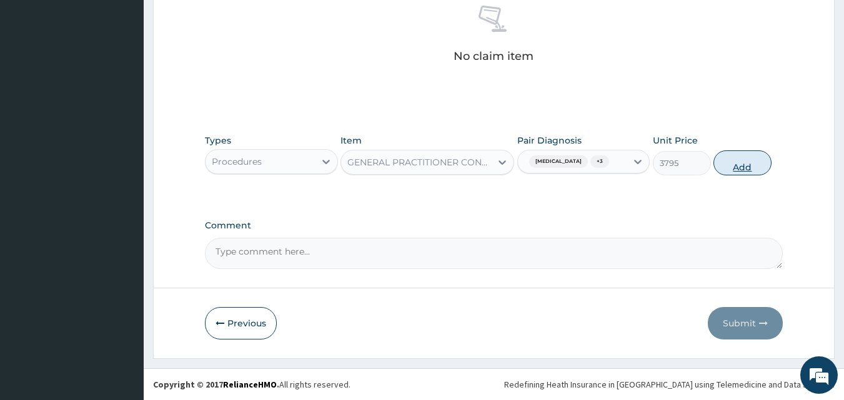
click at [746, 156] on button "Add" at bounding box center [742, 163] width 58 height 25
type input "0"
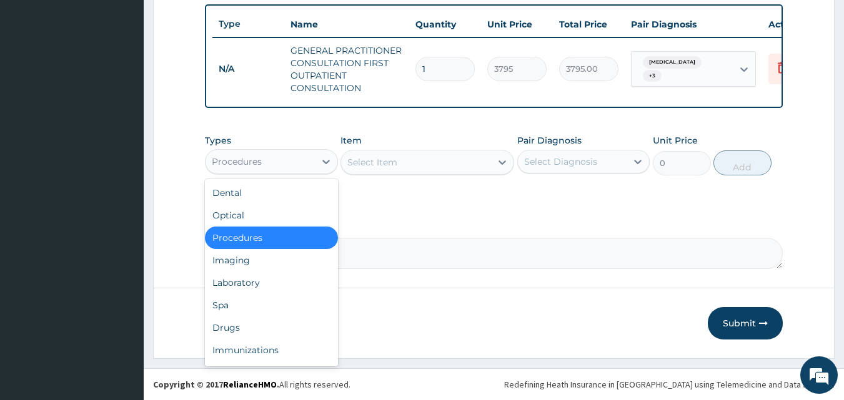
click at [267, 165] on div "Procedures" at bounding box center [259, 162] width 109 height 20
click at [265, 273] on div "Laboratory" at bounding box center [271, 283] width 133 height 22
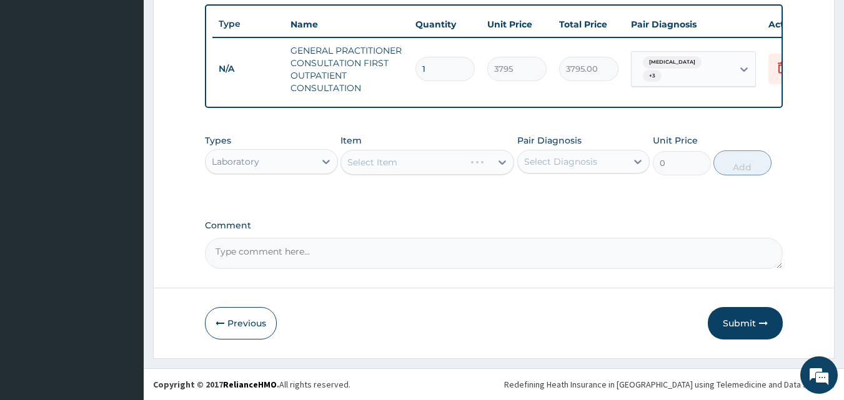
click at [378, 162] on div "Select Item" at bounding box center [427, 162] width 174 height 25
